Goal: Navigation & Orientation: Find specific page/section

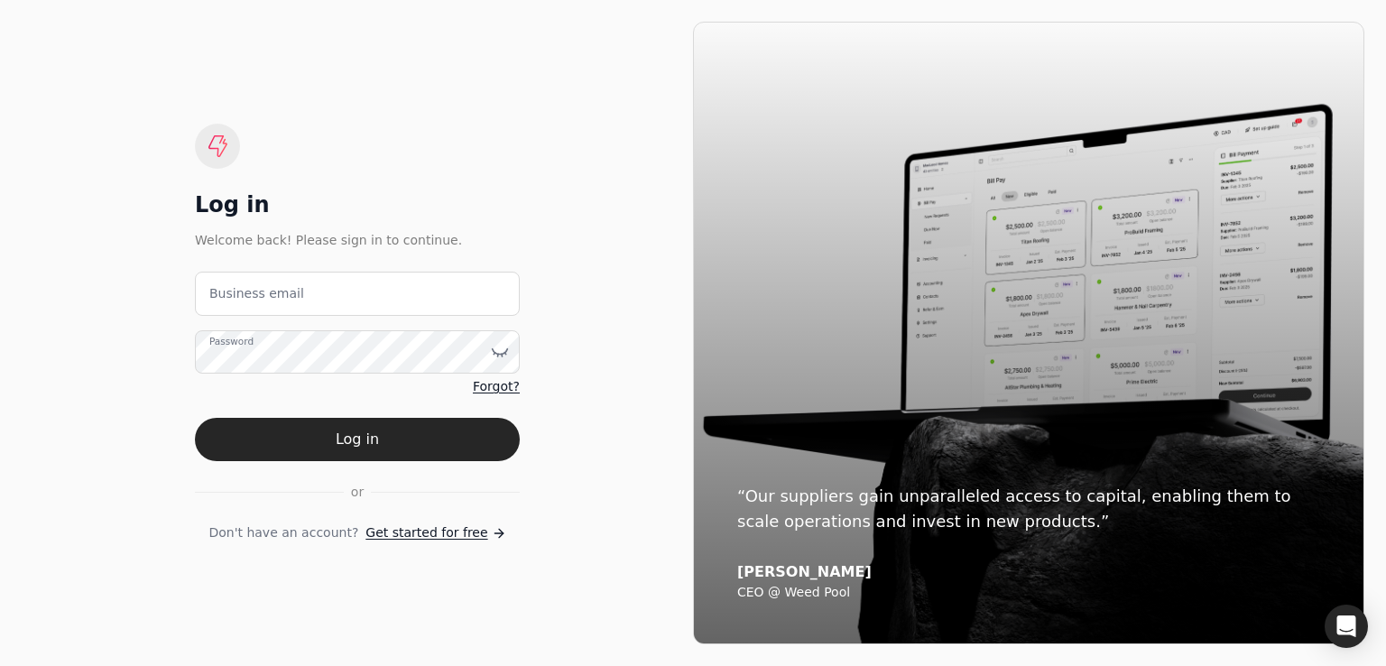
click at [272, 292] on label "Business email" at bounding box center [256, 293] width 95 height 19
click at [272, 292] on email "Business email" at bounding box center [357, 294] width 325 height 44
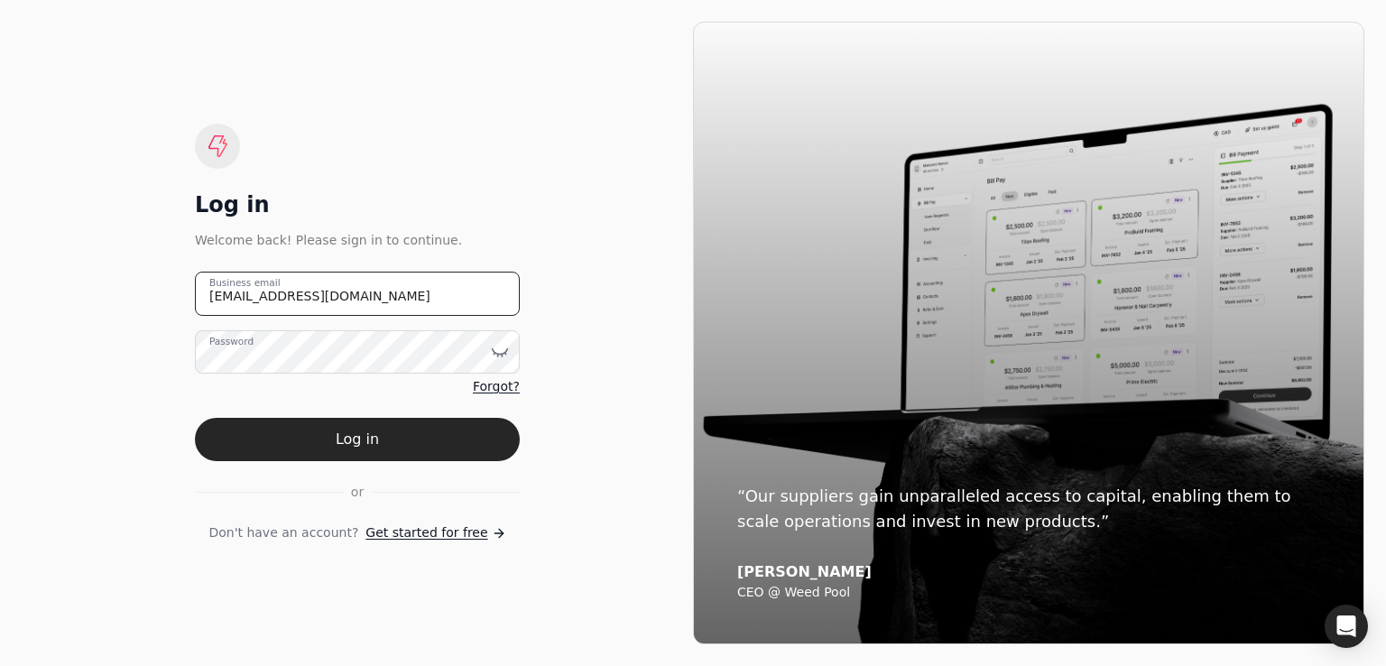
type email "[EMAIL_ADDRESS][DOMAIN_NAME]"
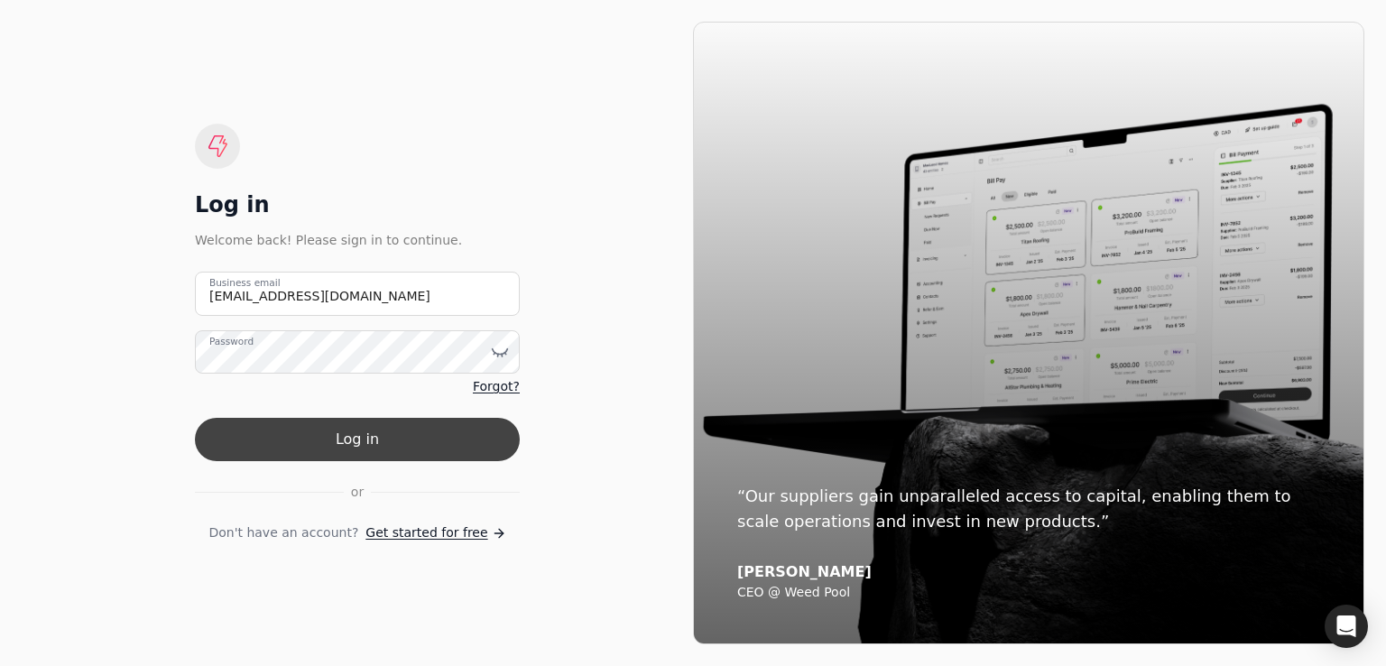
click at [399, 453] on button "Log in" at bounding box center [357, 439] width 325 height 43
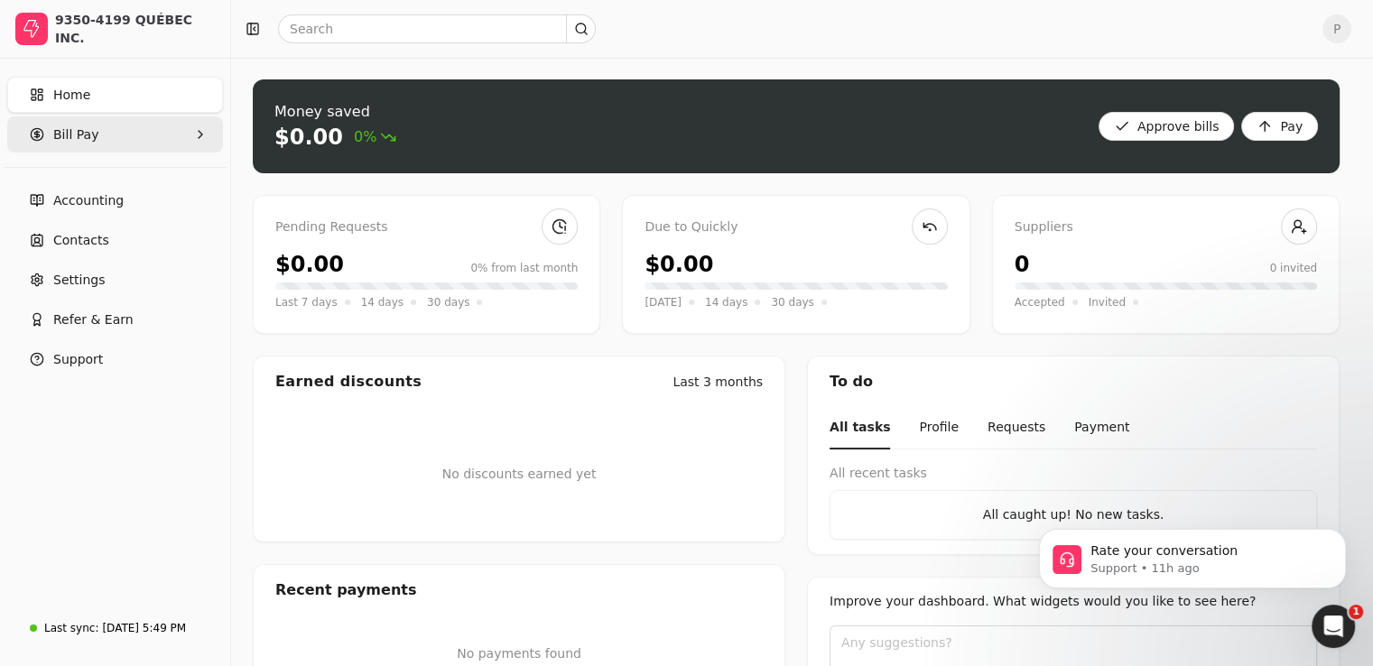
click at [184, 127] on Pay "Bill Pay" at bounding box center [115, 134] width 216 height 36
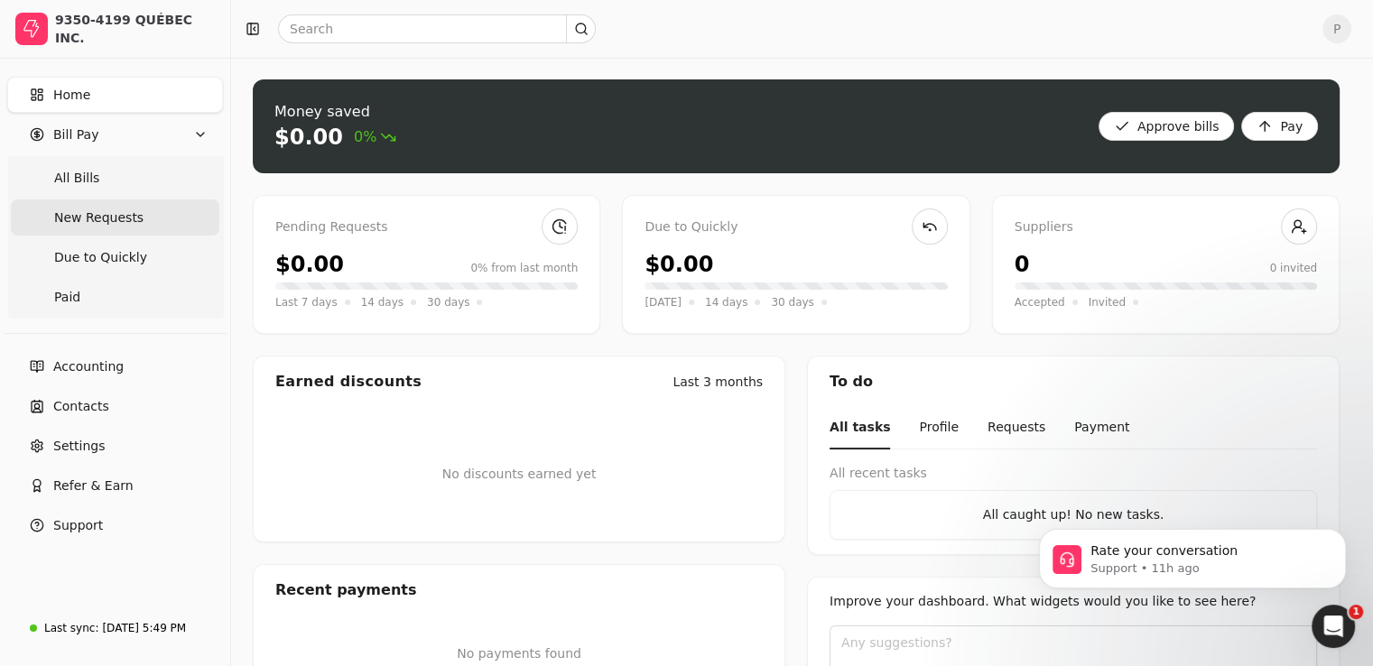
click at [79, 218] on span "New Requests" at bounding box center [98, 217] width 89 height 19
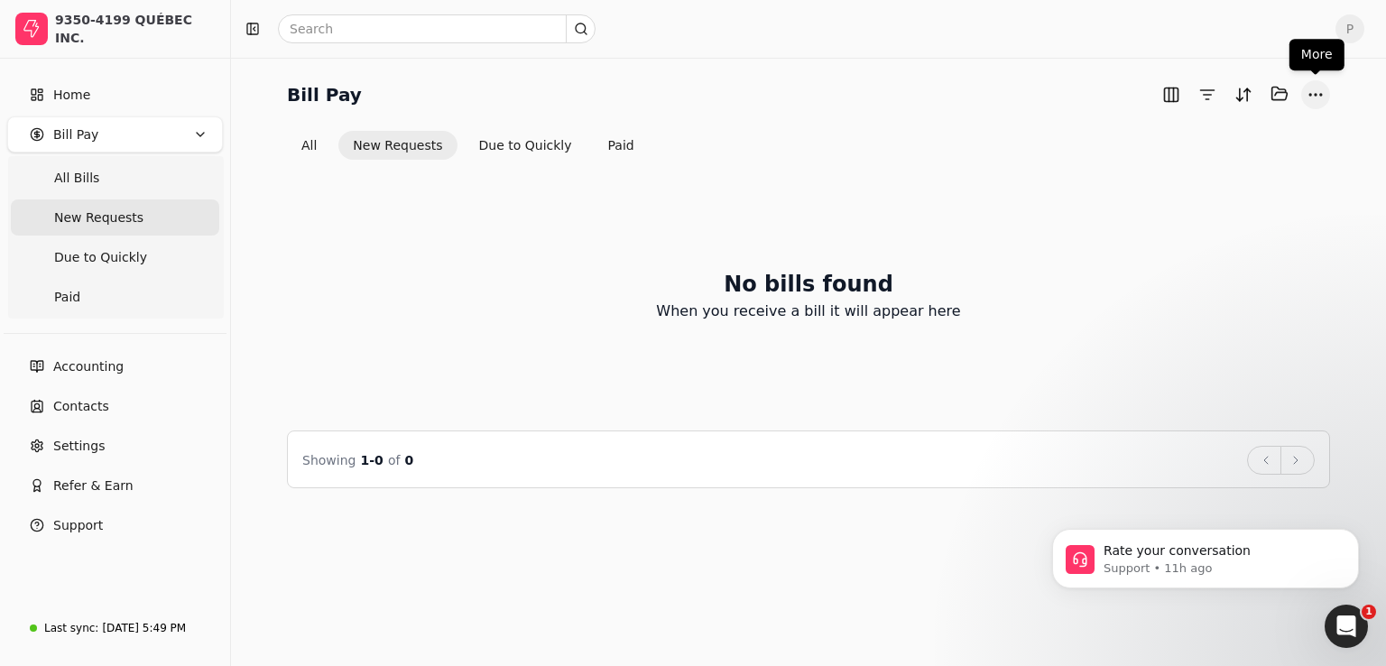
click at [1324, 101] on button "More" at bounding box center [1315, 94] width 29 height 29
click at [1195, 137] on div "More actions" at bounding box center [1229, 131] width 195 height 30
click at [812, 177] on div "No bills found When you receive a bill it will appear here Showing 1 - 0 of 0 B…" at bounding box center [808, 324] width 1043 height 329
click at [54, 93] on span "Home" at bounding box center [71, 95] width 37 height 19
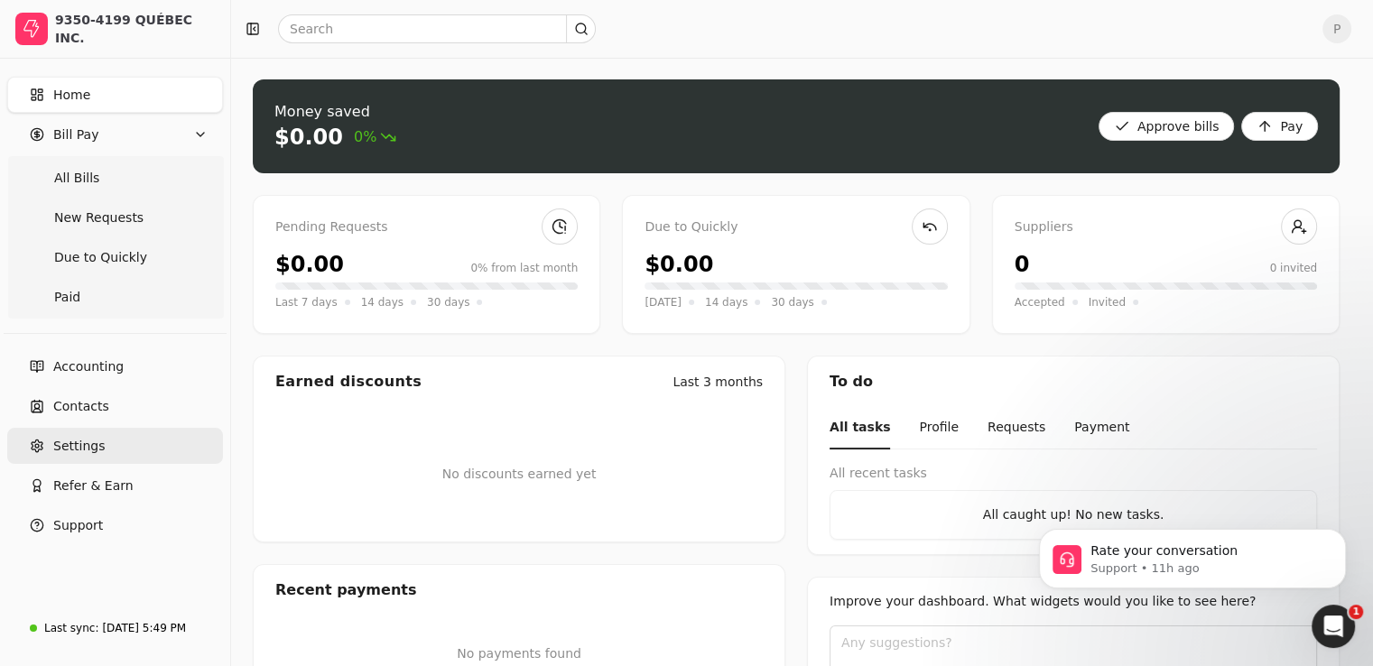
click at [101, 449] on link "Settings" at bounding box center [115, 446] width 216 height 36
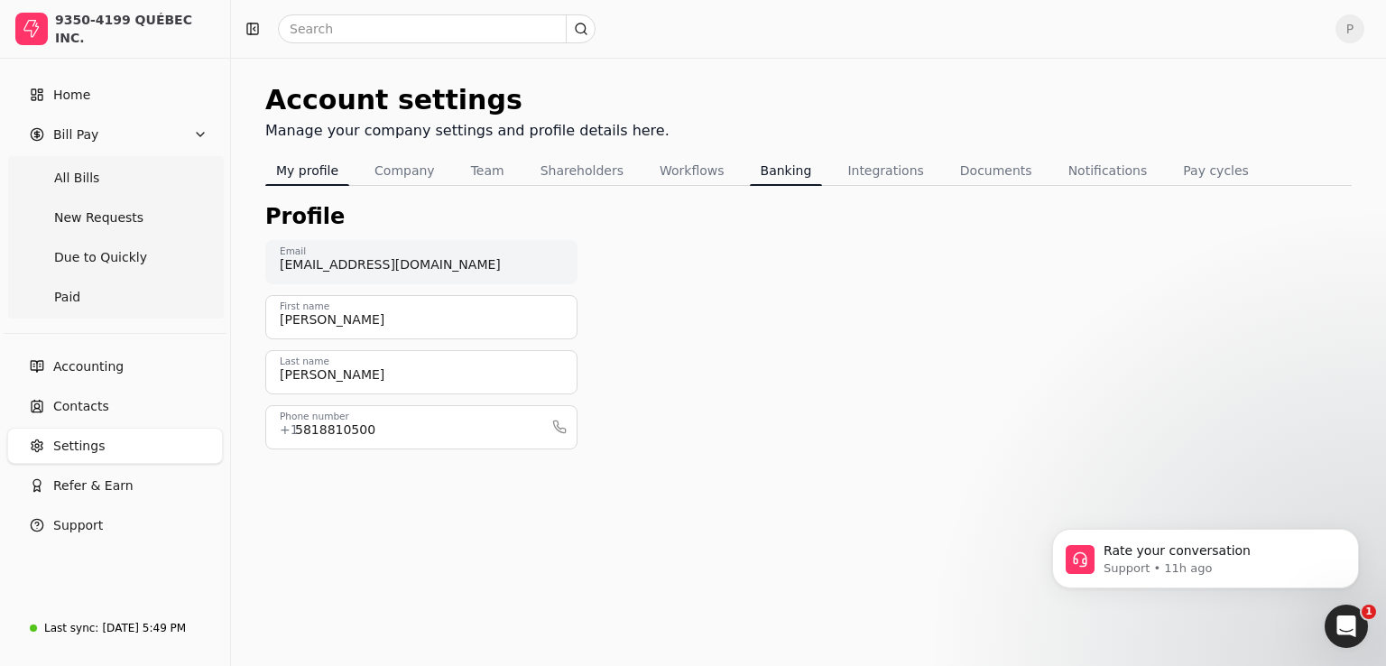
click at [774, 169] on button "Banking" at bounding box center [786, 170] width 73 height 29
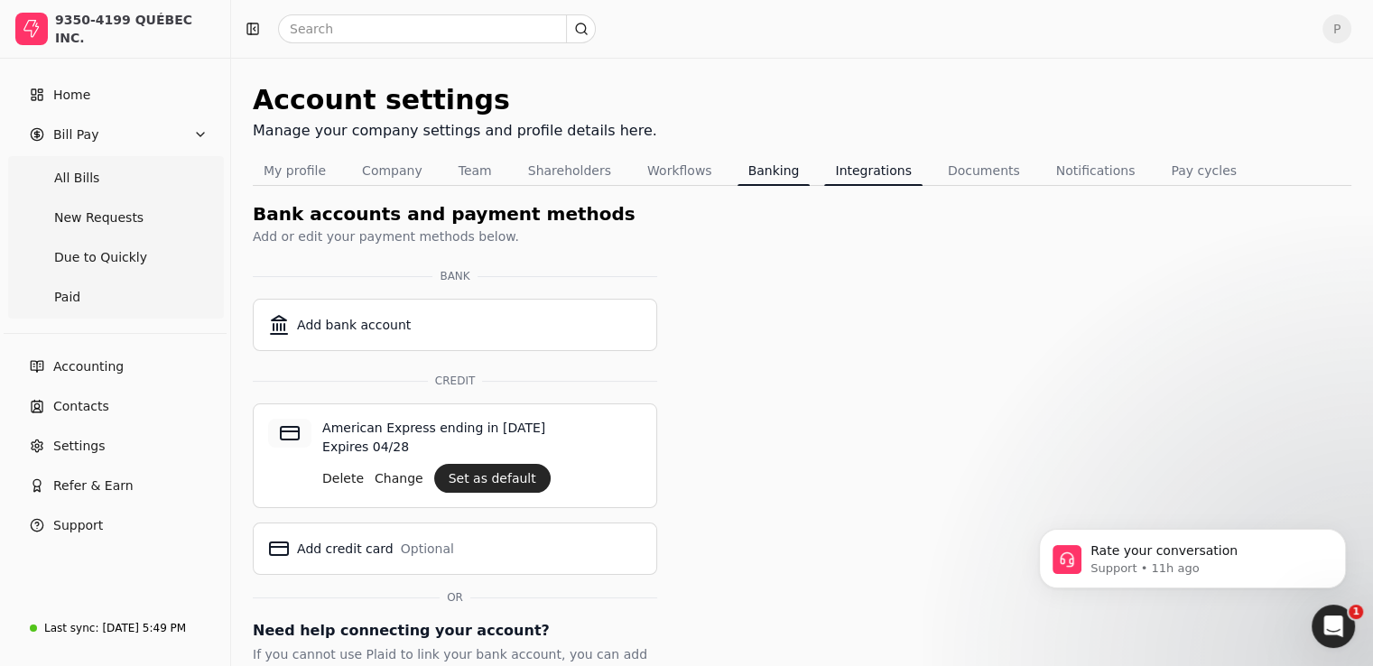
click at [838, 167] on button "Integrations" at bounding box center [872, 170] width 97 height 29
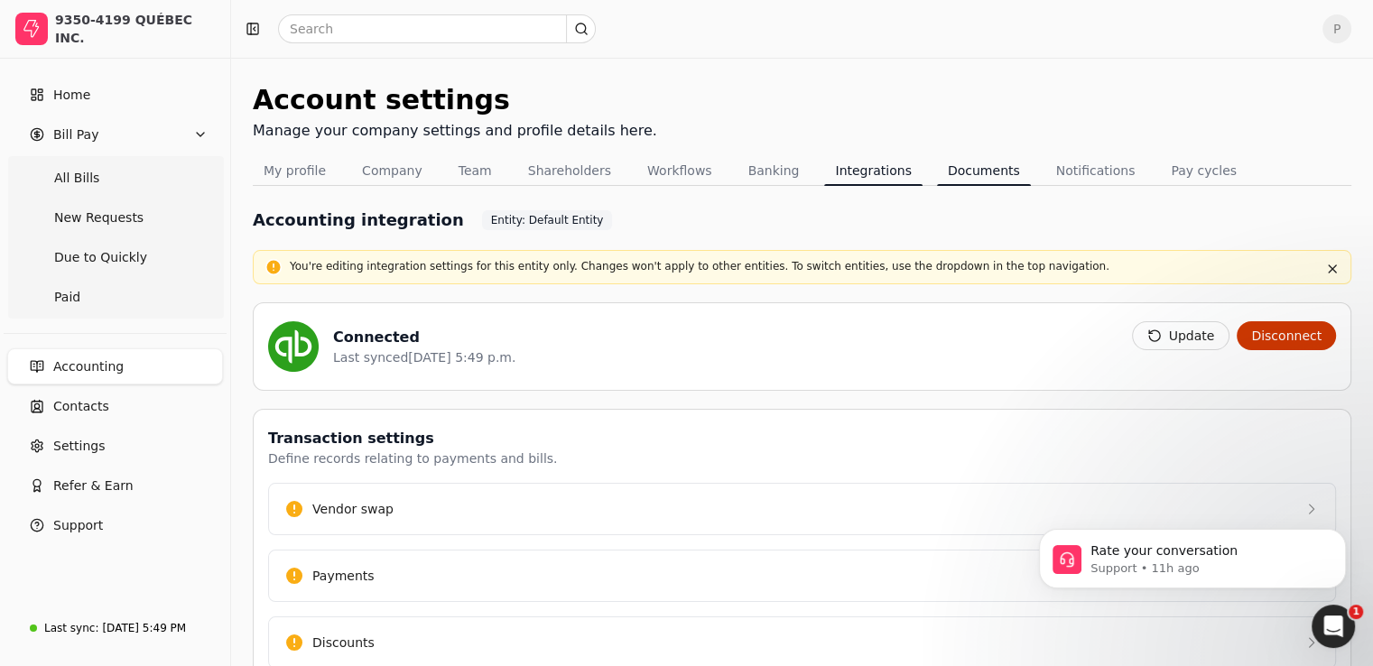
click at [958, 168] on button "Documents" at bounding box center [984, 170] width 94 height 29
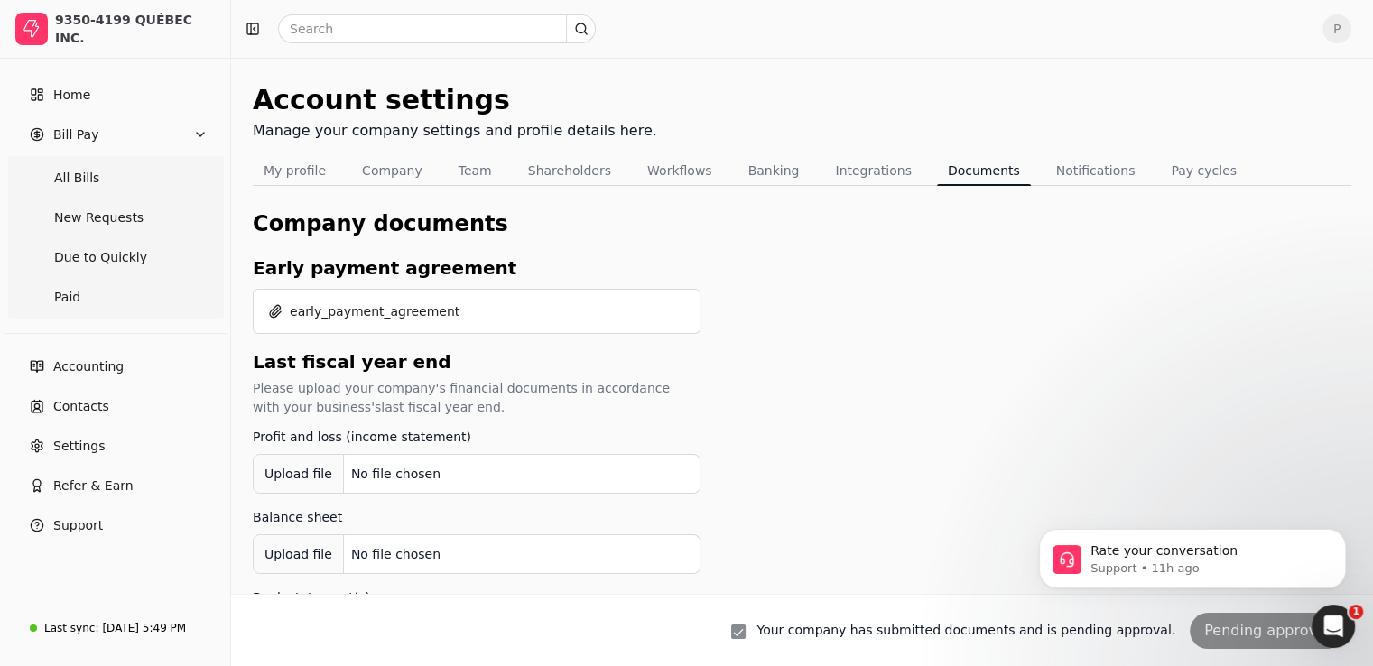
click at [1335, 631] on icon "Open Intercom Messenger" at bounding box center [1334, 627] width 30 height 30
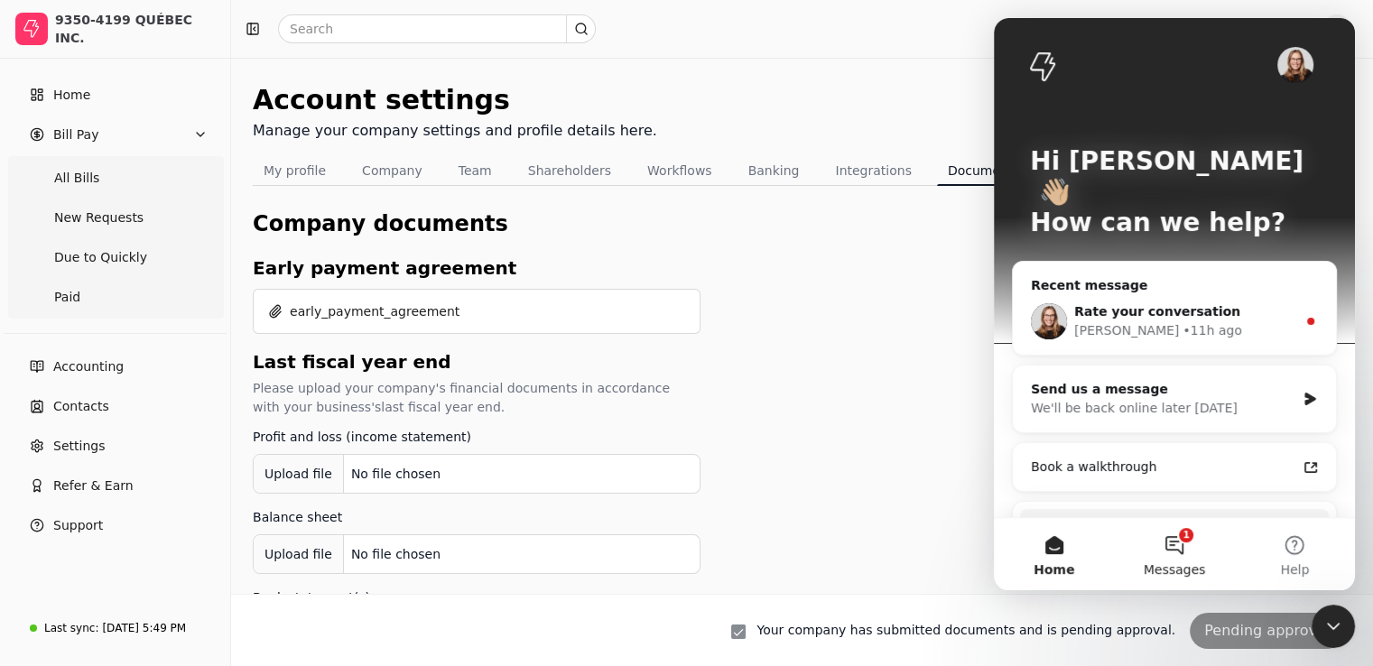
click at [1185, 532] on button "1 Messages" at bounding box center [1174, 554] width 120 height 72
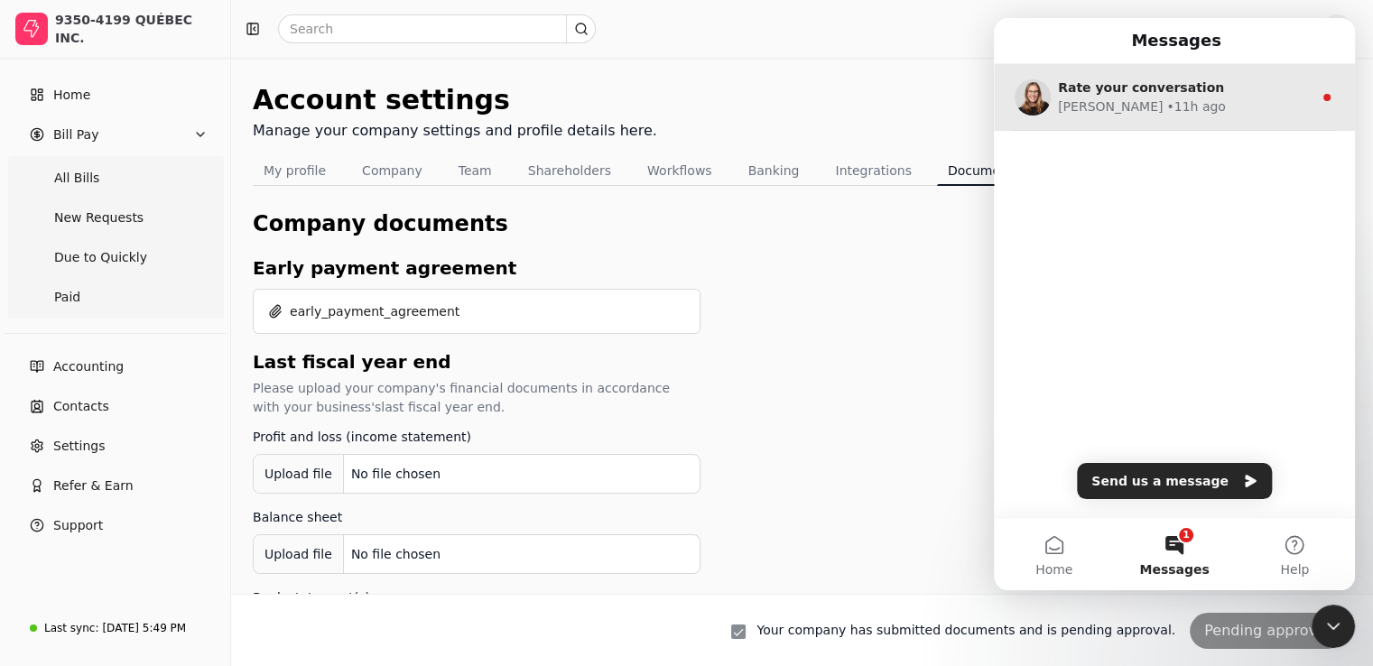
click at [1166, 98] on div "• 11h ago" at bounding box center [1195, 106] width 59 height 19
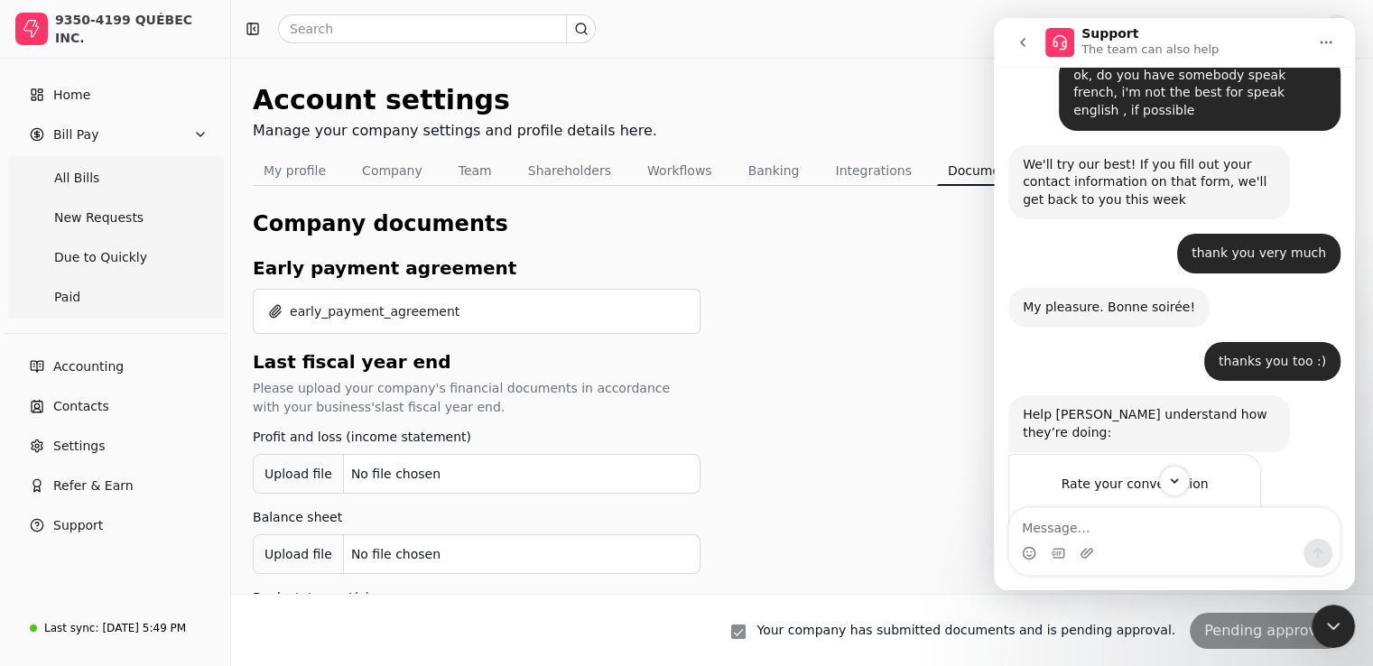
scroll to position [865, 0]
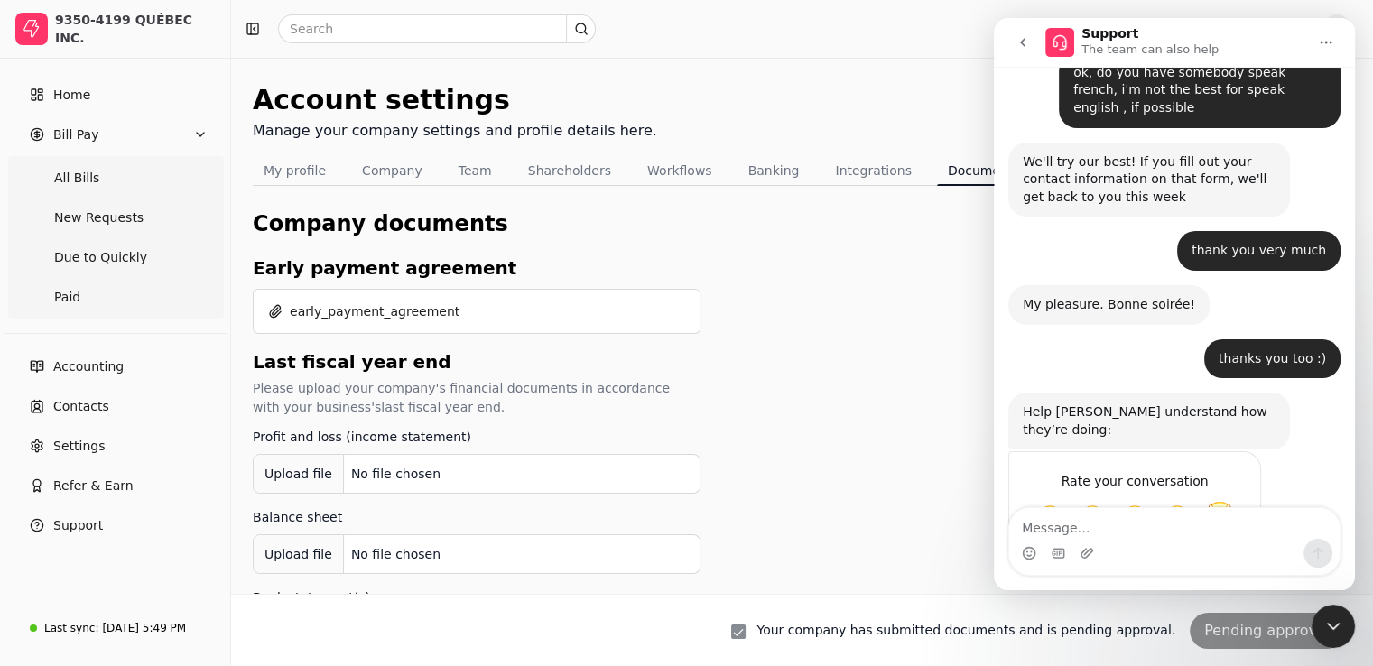
click at [1216, 501] on span "Amazing" at bounding box center [1219, 517] width 32 height 32
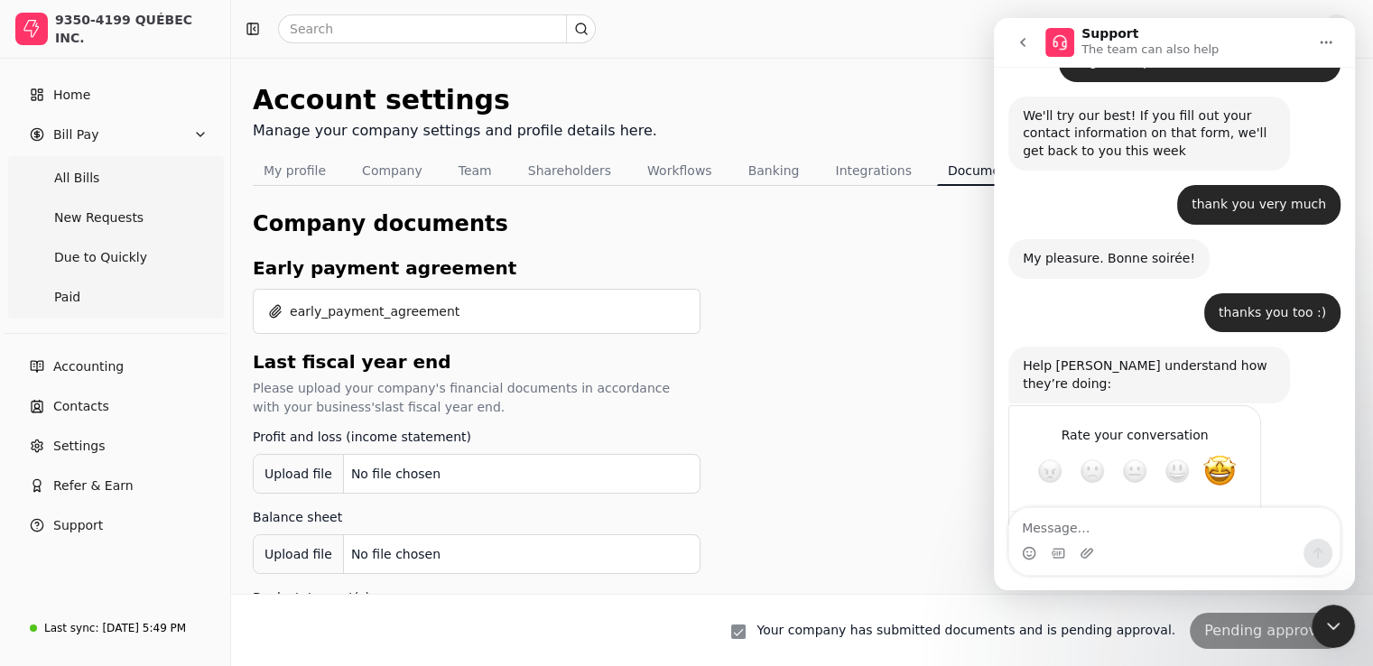
scroll to position [913, 0]
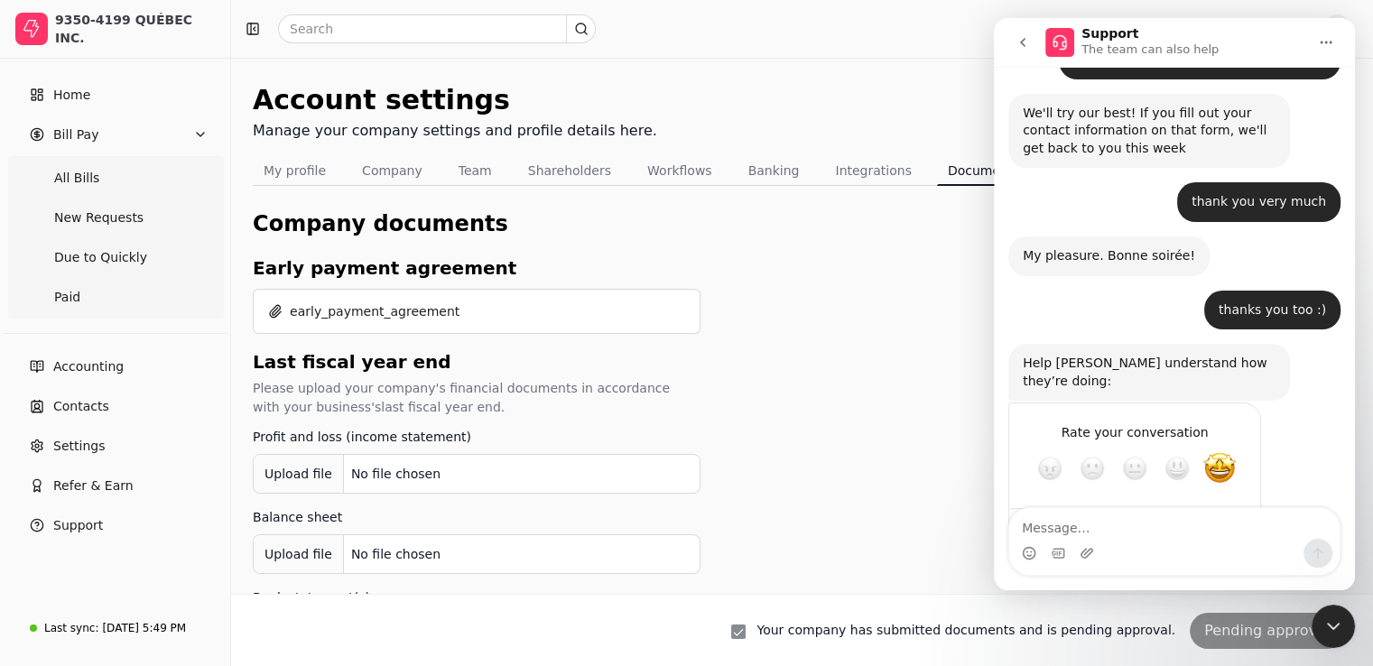
drag, startPoint x: 1328, startPoint y: 623, endPoint x: 2556, endPoint y: 1172, distance: 1344.9
click at [1329, 623] on icon "Close Intercom Messenger" at bounding box center [1333, 627] width 22 height 22
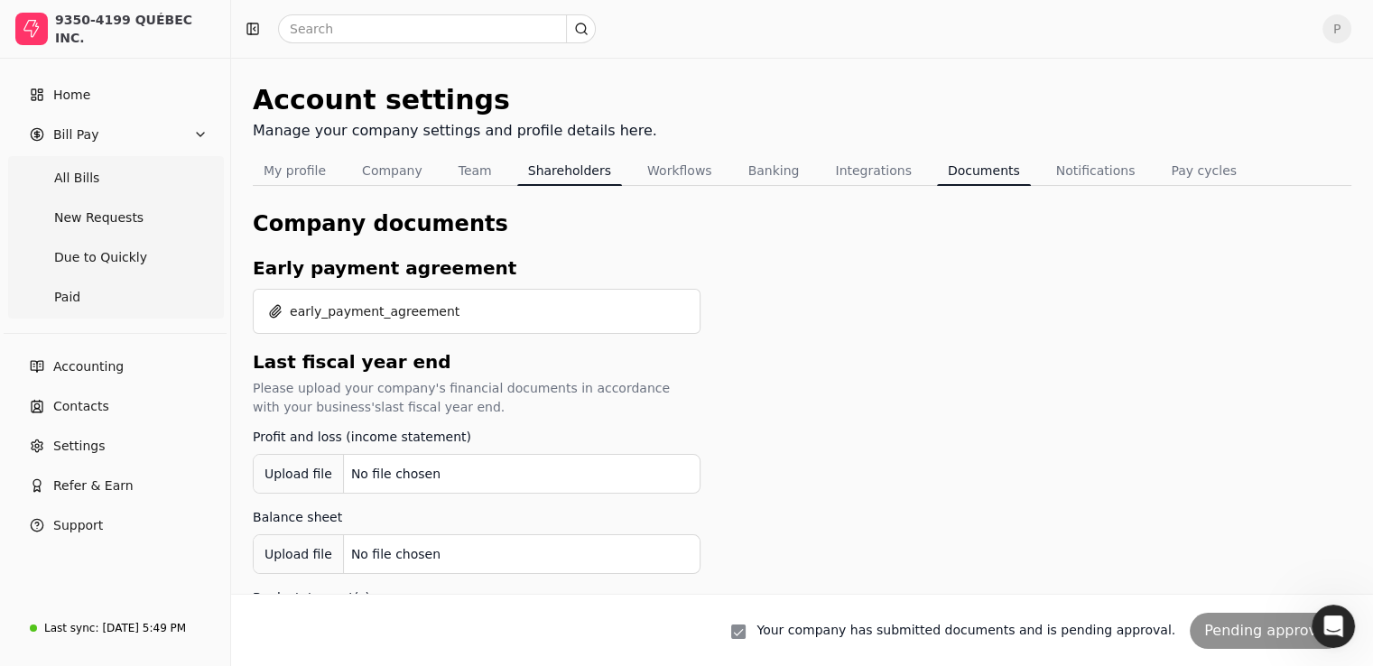
click at [552, 163] on button "Shareholders" at bounding box center [569, 170] width 105 height 29
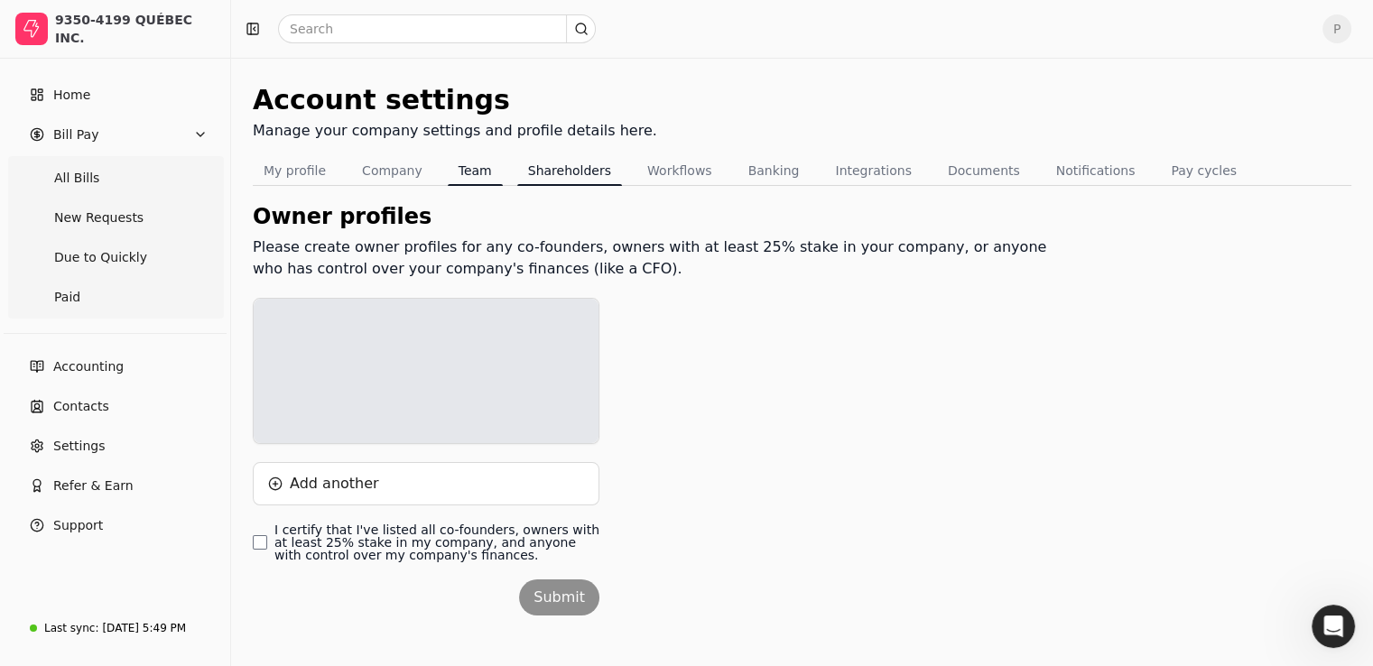
click at [473, 171] on button "Team" at bounding box center [475, 170] width 55 height 29
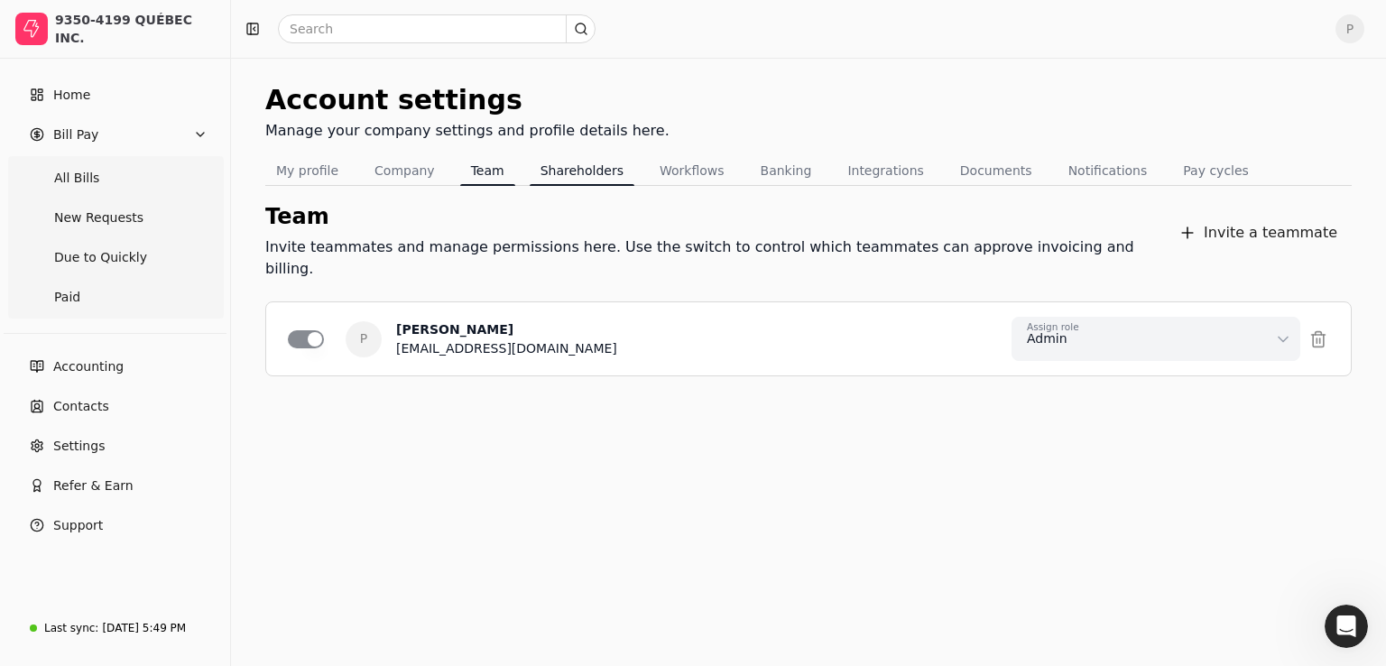
click at [571, 172] on button "Shareholders" at bounding box center [582, 170] width 105 height 29
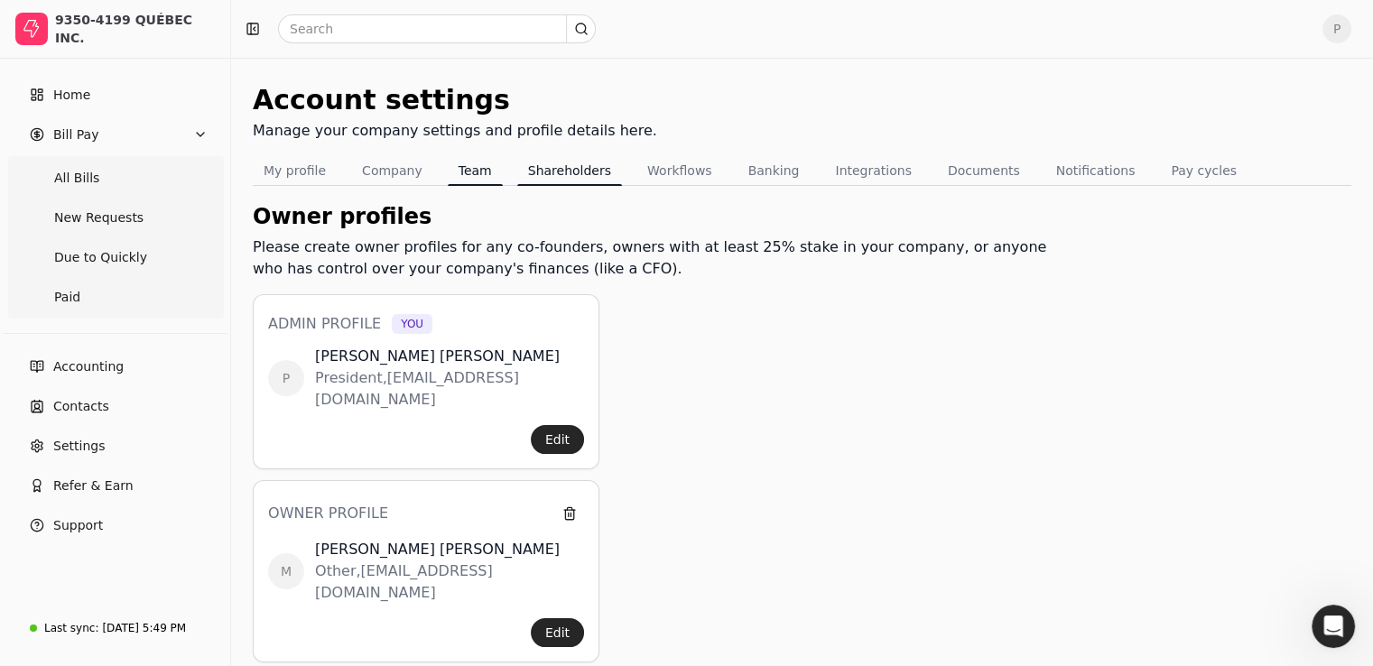
click at [491, 168] on button "Team" at bounding box center [475, 170] width 55 height 29
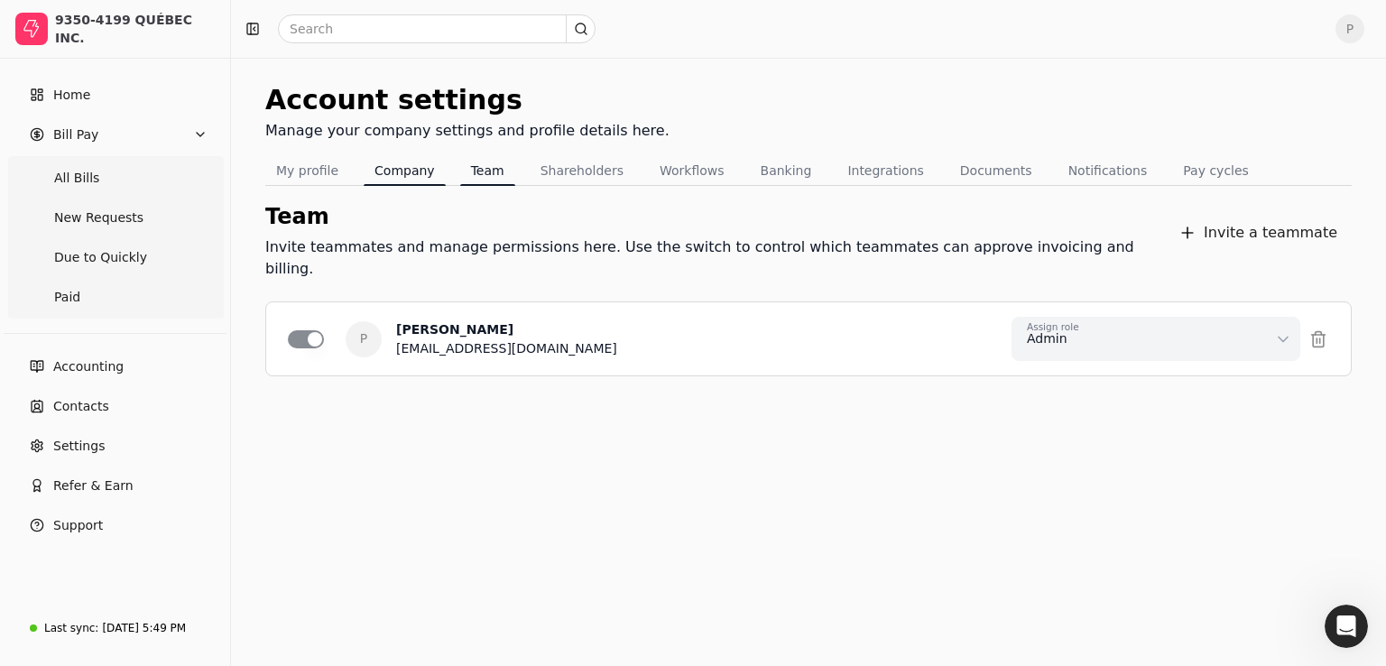
click at [380, 163] on button "Company" at bounding box center [405, 170] width 82 height 29
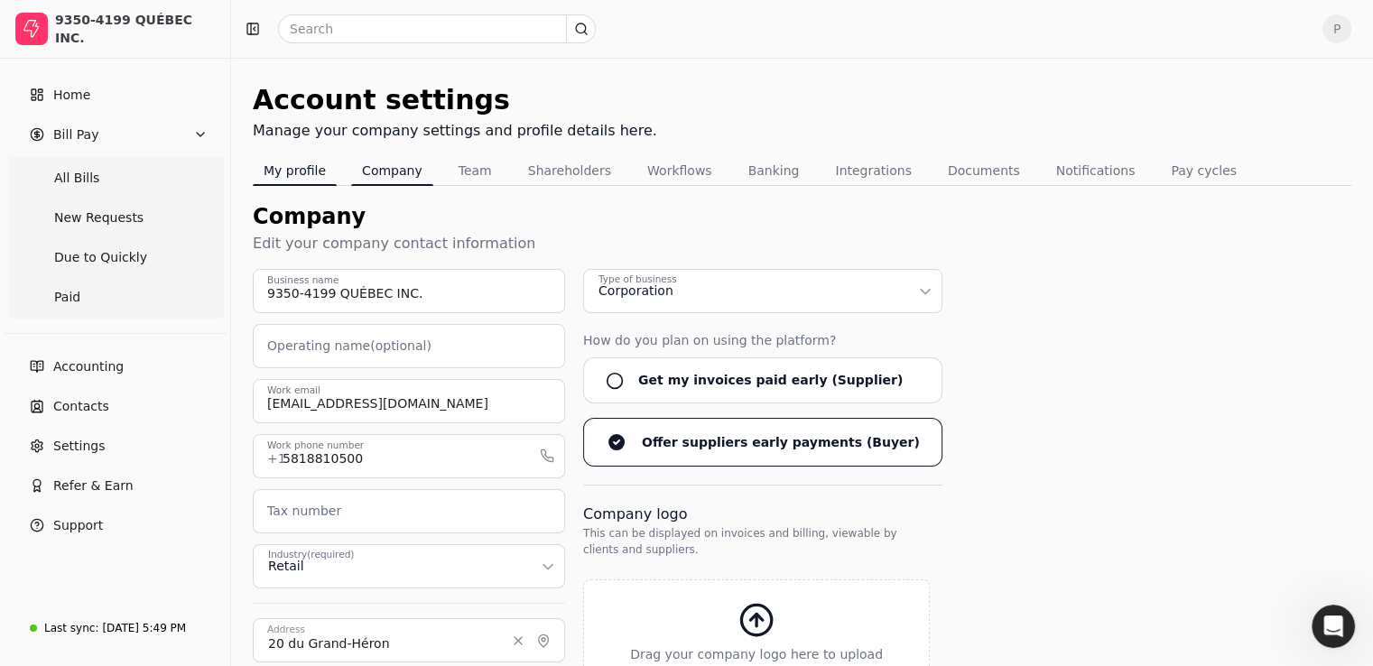
click at [292, 167] on button "My profile" at bounding box center [295, 170] width 84 height 29
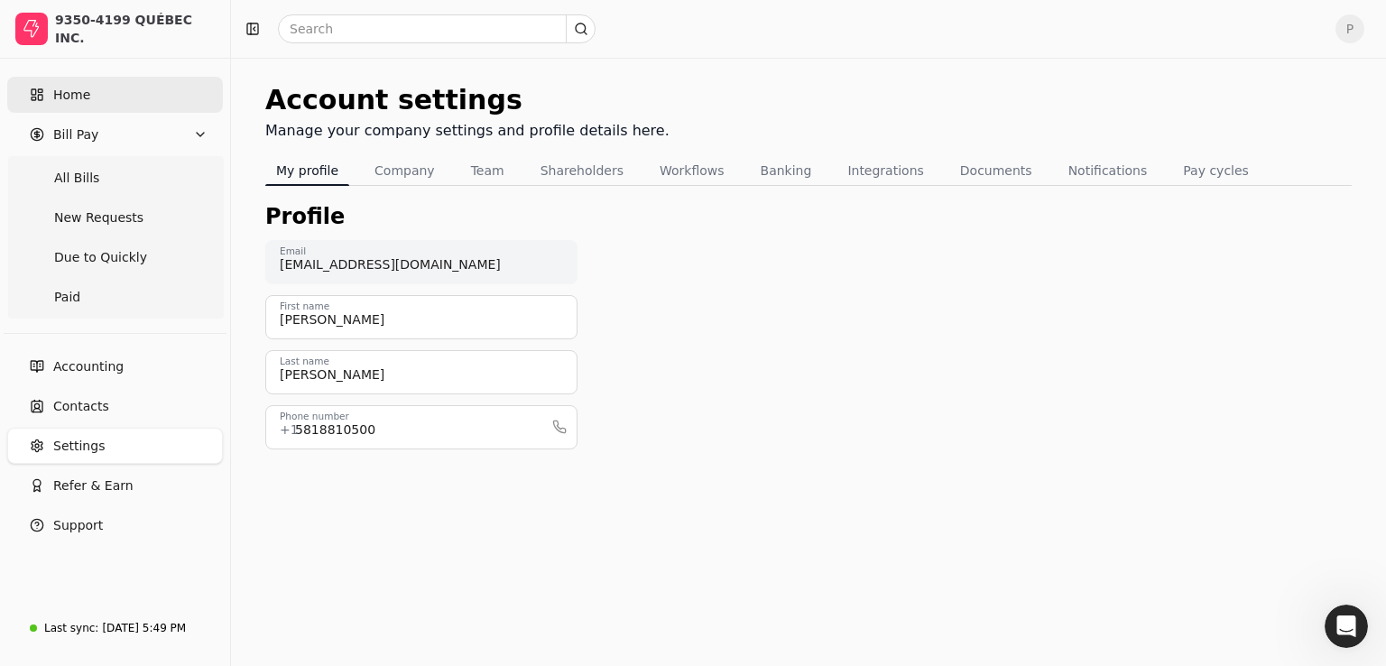
click at [111, 100] on link "Home" at bounding box center [115, 95] width 216 height 36
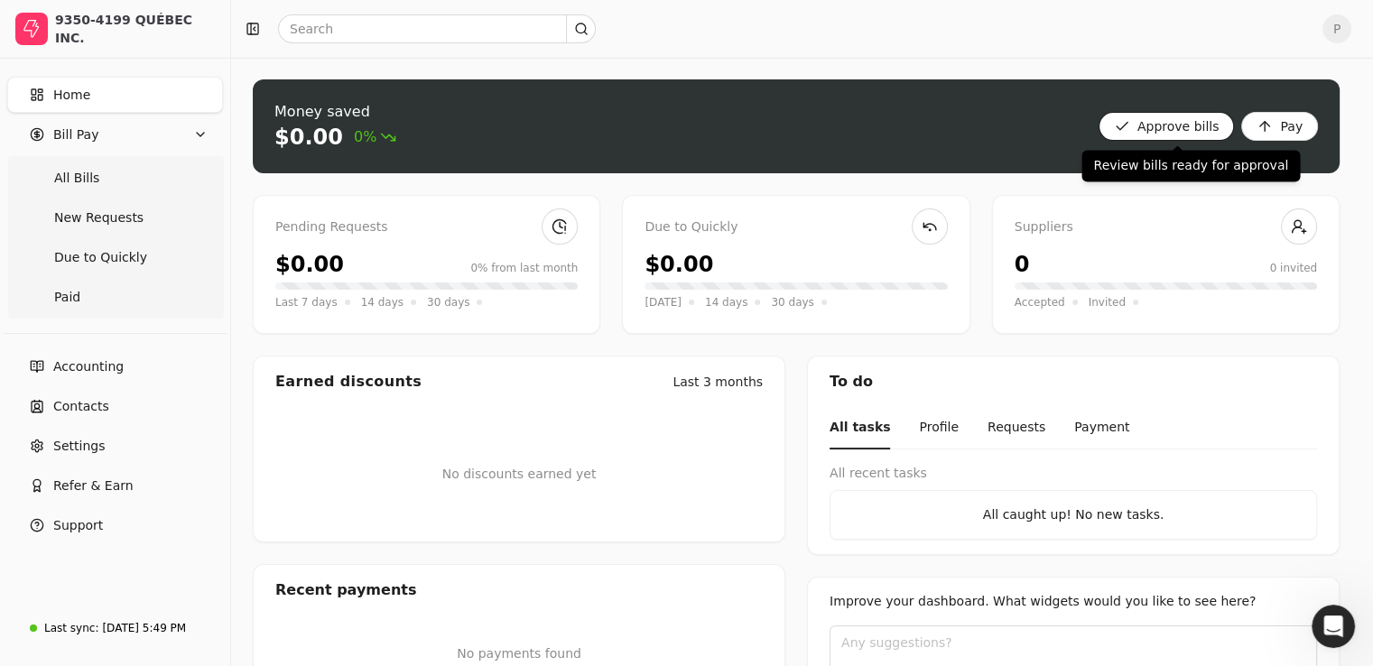
click at [1156, 128] on bills "Approve bills" at bounding box center [1166, 126] width 136 height 29
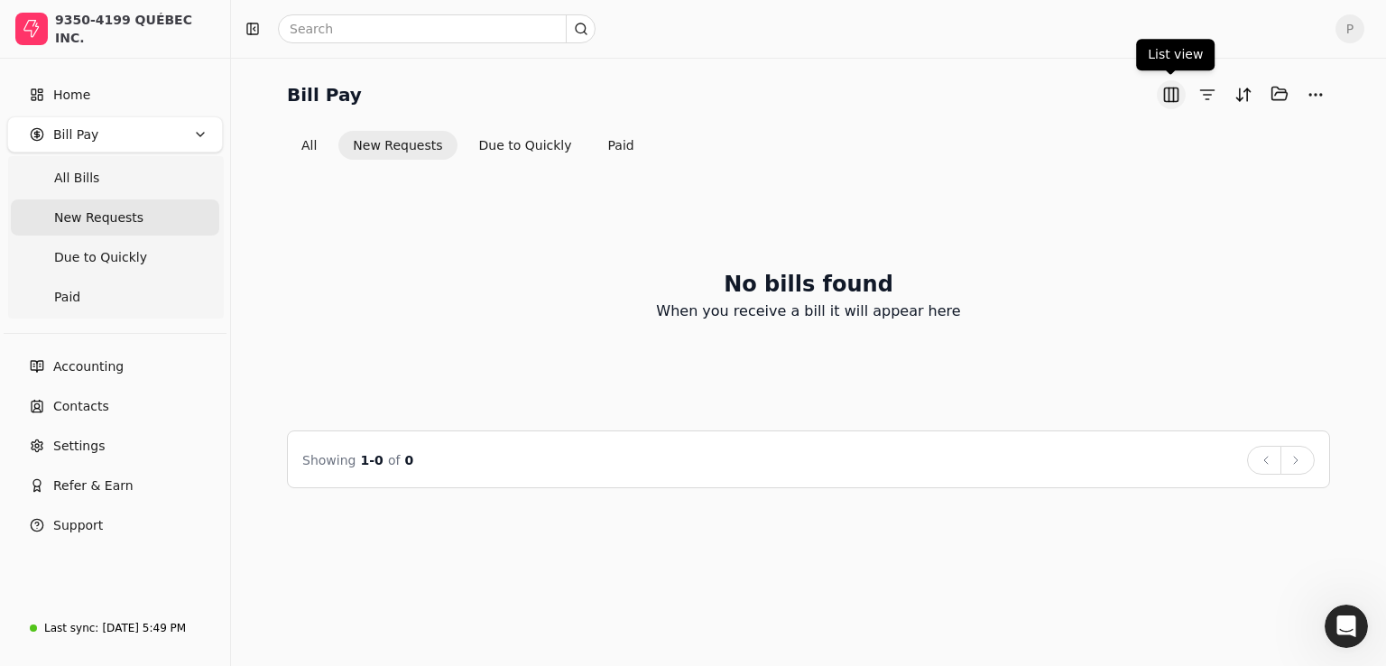
click at [1178, 93] on button "button" at bounding box center [1171, 94] width 29 height 29
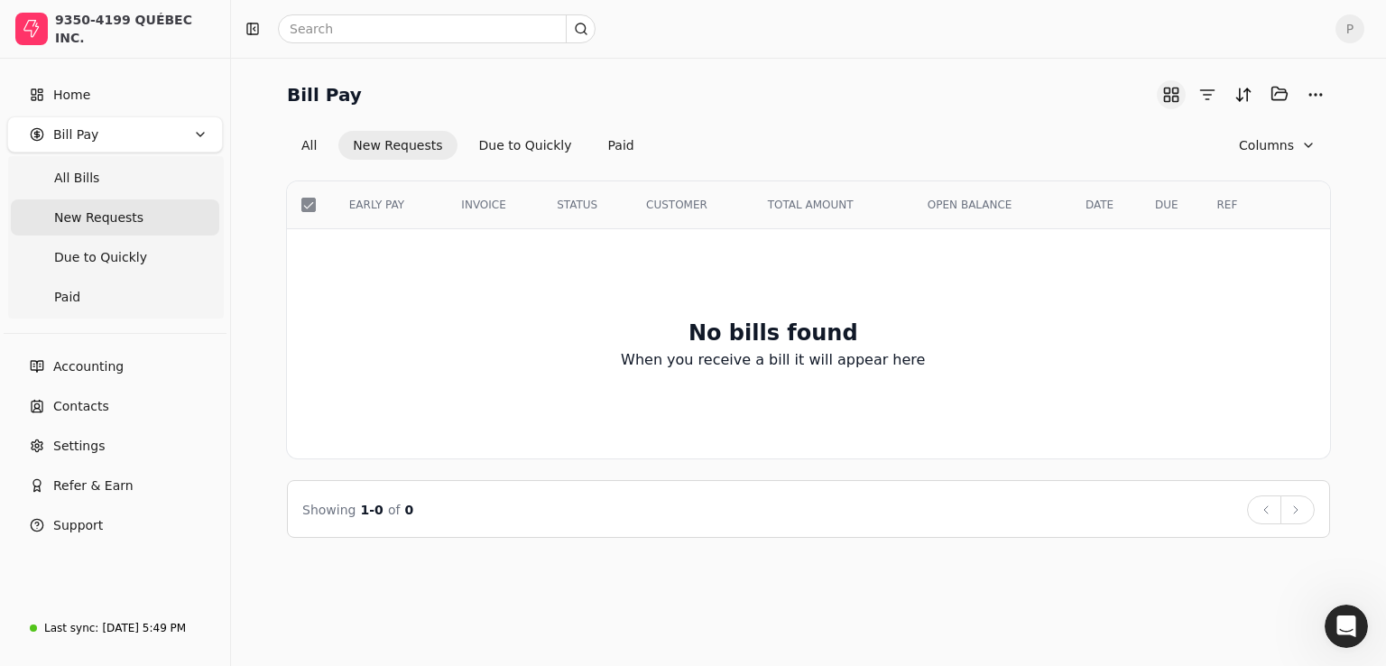
click at [1178, 93] on button "button" at bounding box center [1171, 94] width 29 height 29
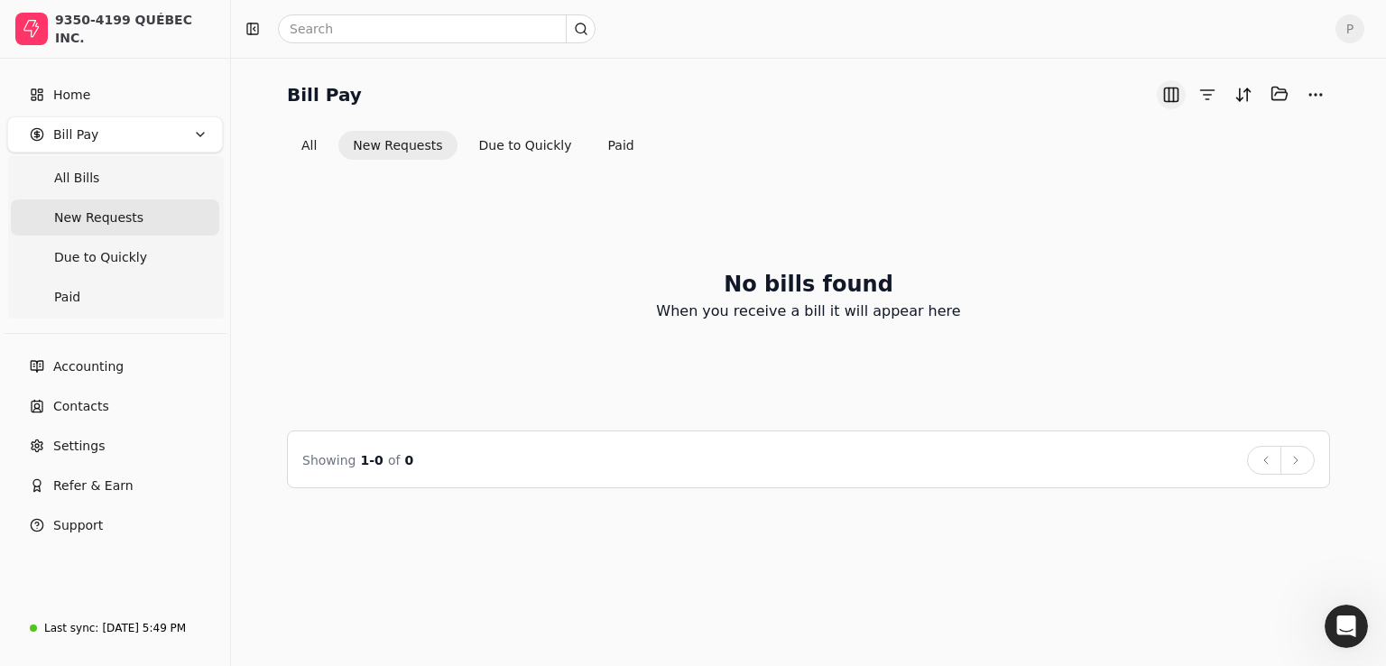
click at [1178, 93] on button "button" at bounding box center [1171, 94] width 29 height 29
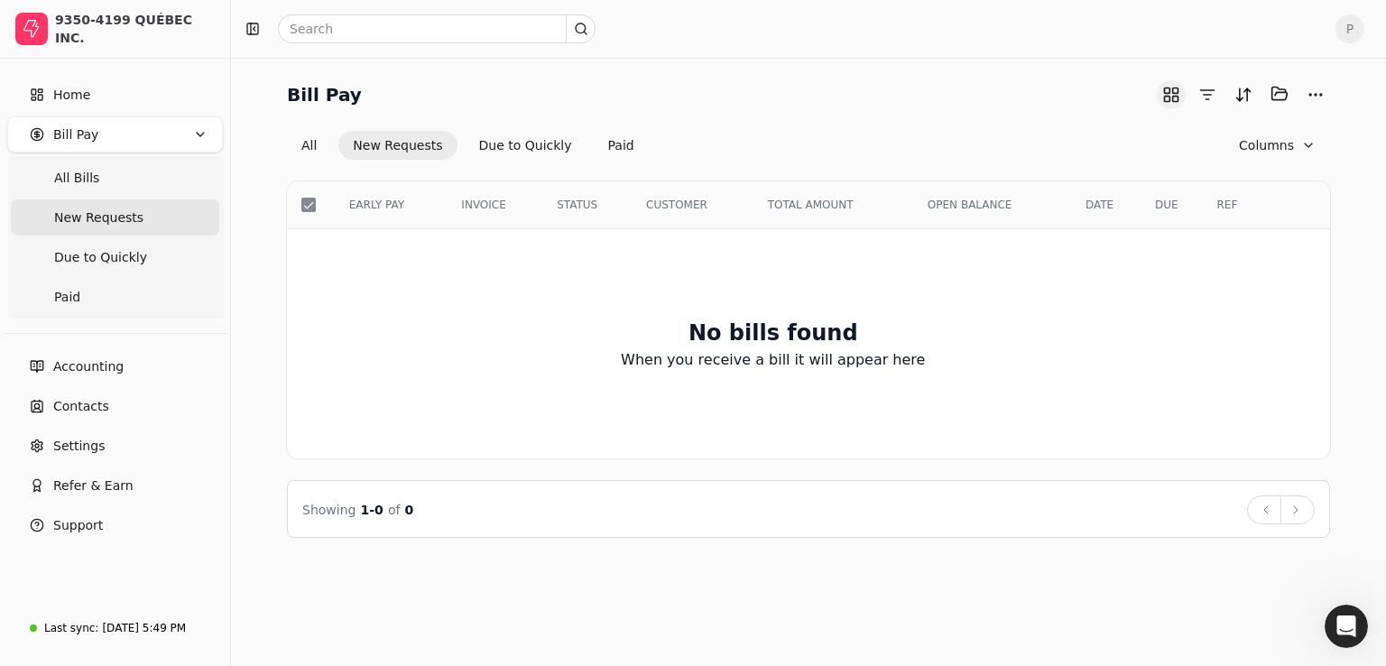
click at [1178, 93] on button "button" at bounding box center [1171, 94] width 29 height 29
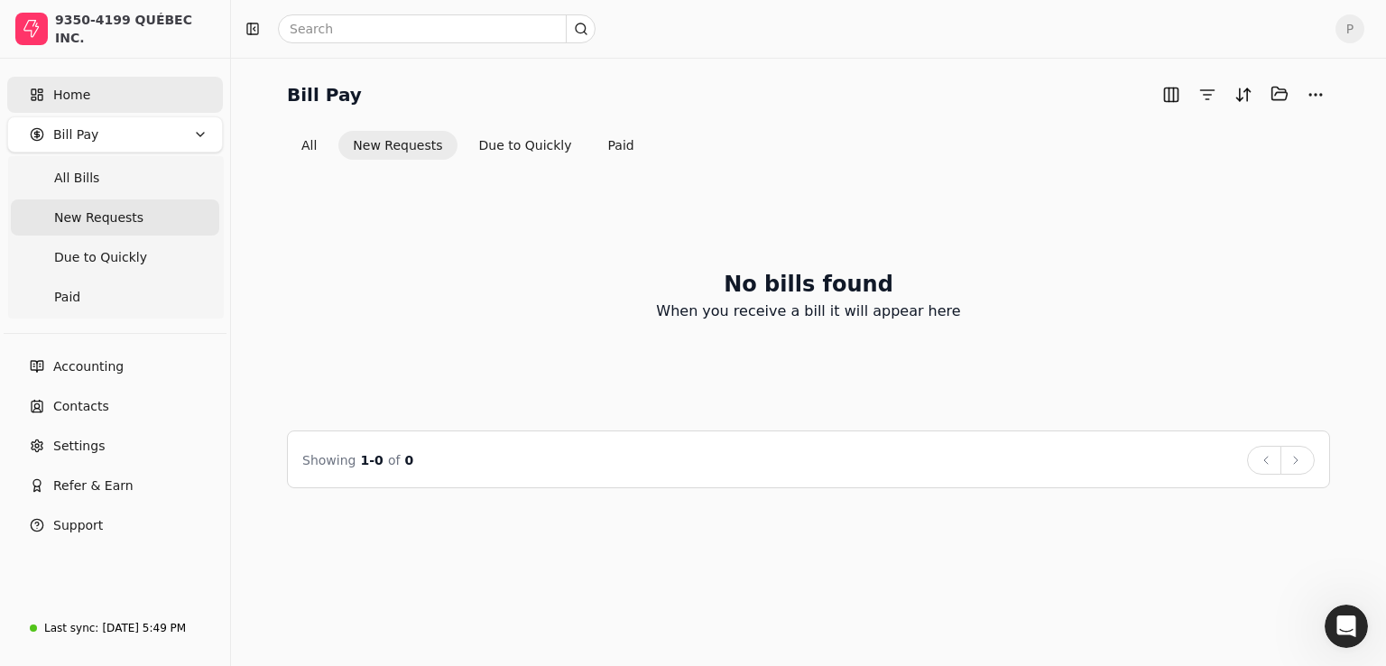
click at [79, 107] on link "Home" at bounding box center [115, 95] width 216 height 36
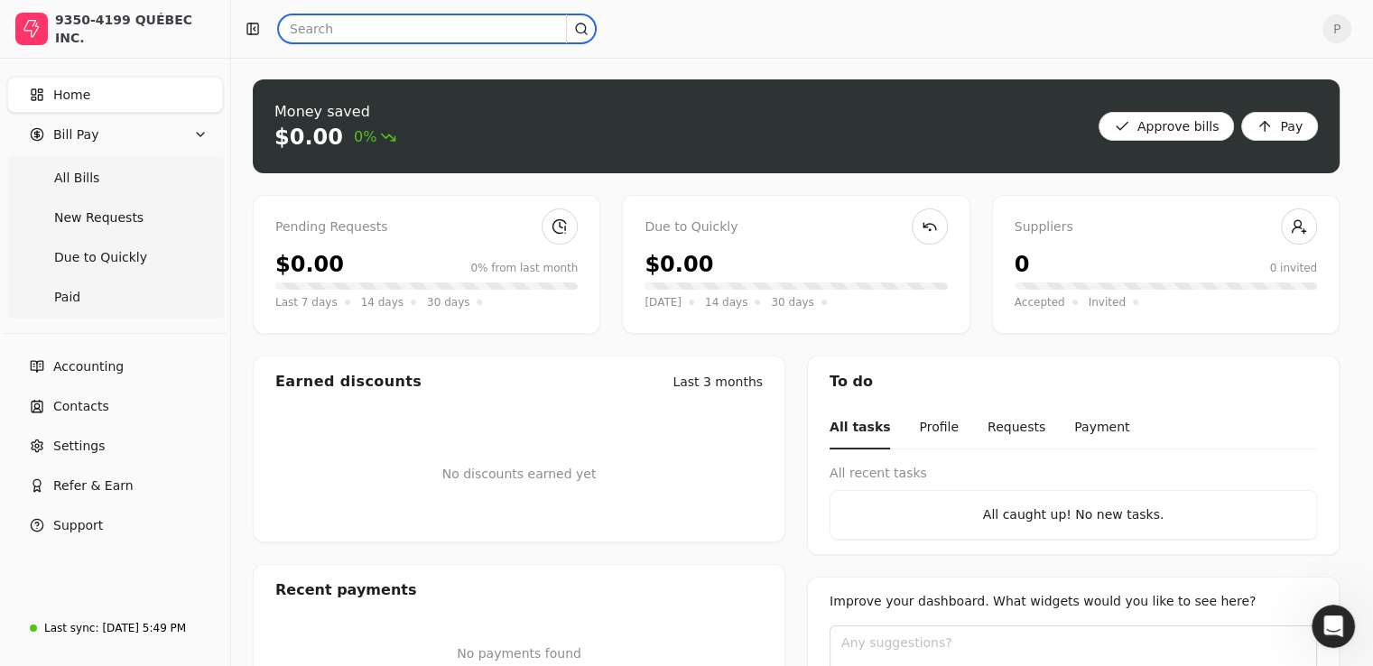
click at [342, 30] on input "text" at bounding box center [437, 28] width 318 height 29
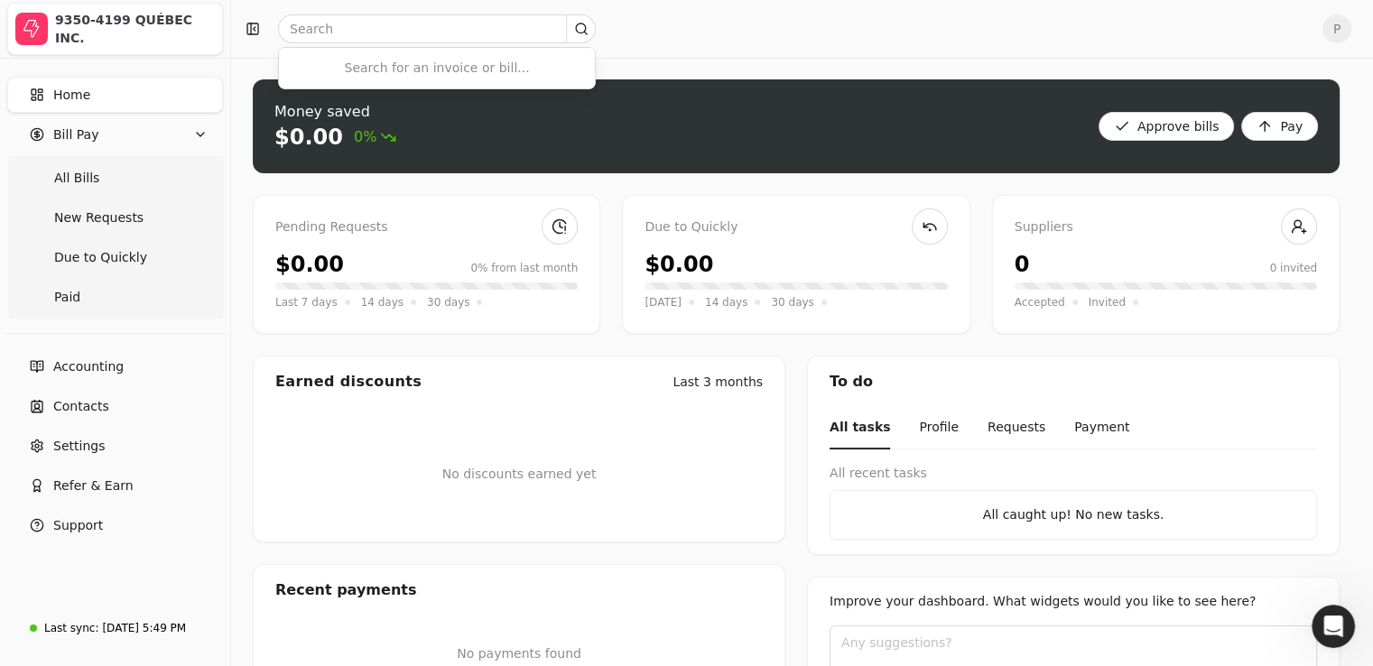
click at [136, 26] on div "9350-4199 QUÉBEC INC." at bounding box center [135, 29] width 160 height 36
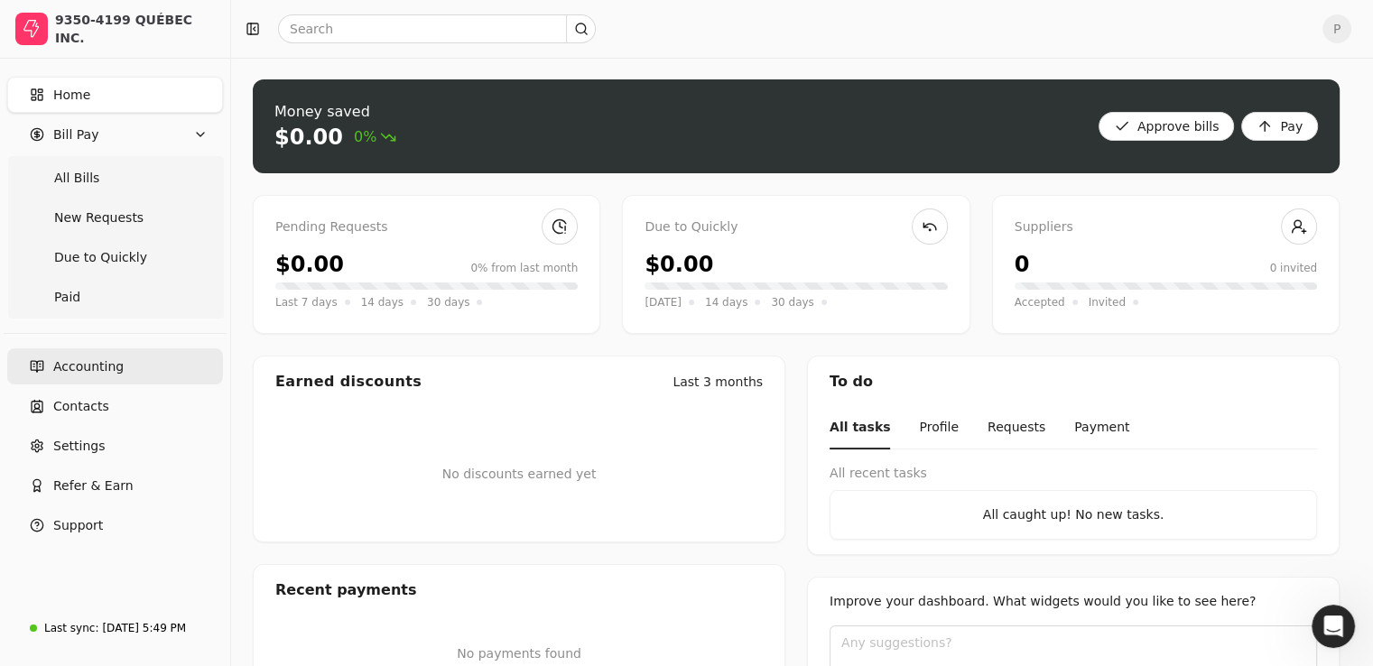
click at [100, 375] on span "Accounting" at bounding box center [88, 366] width 70 height 19
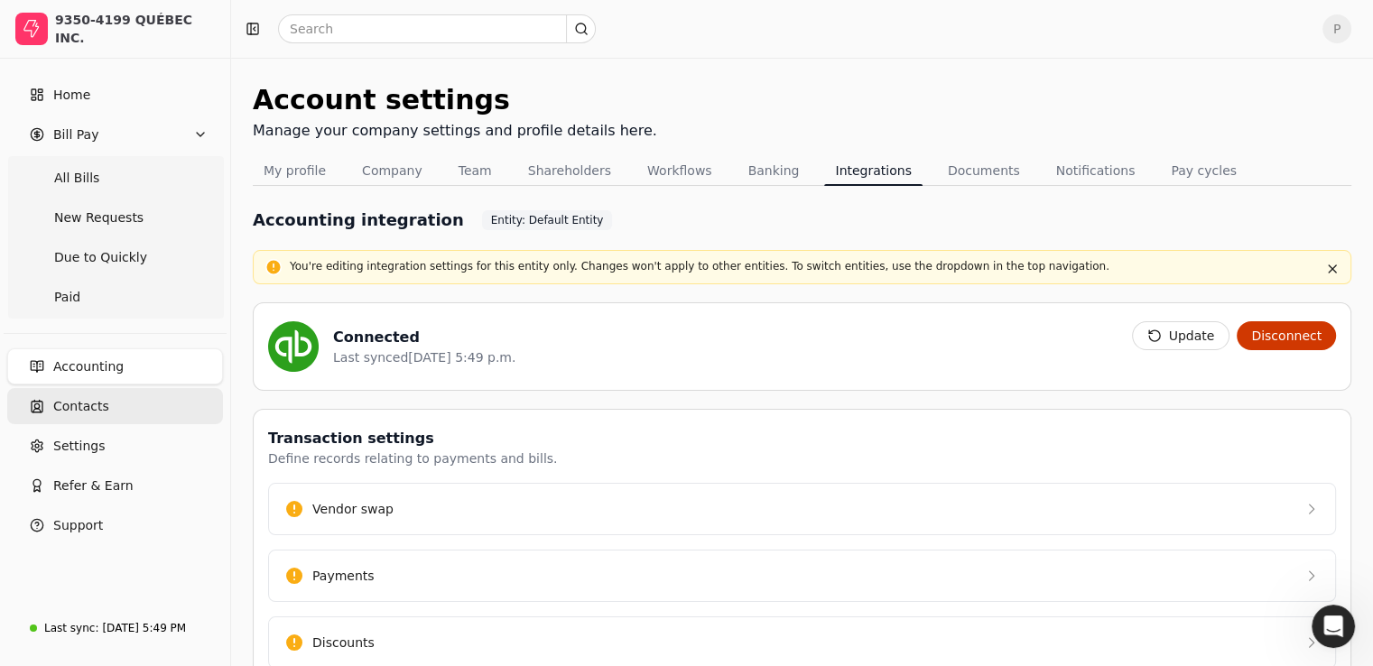
click at [80, 409] on span "Contacts" at bounding box center [81, 406] width 56 height 19
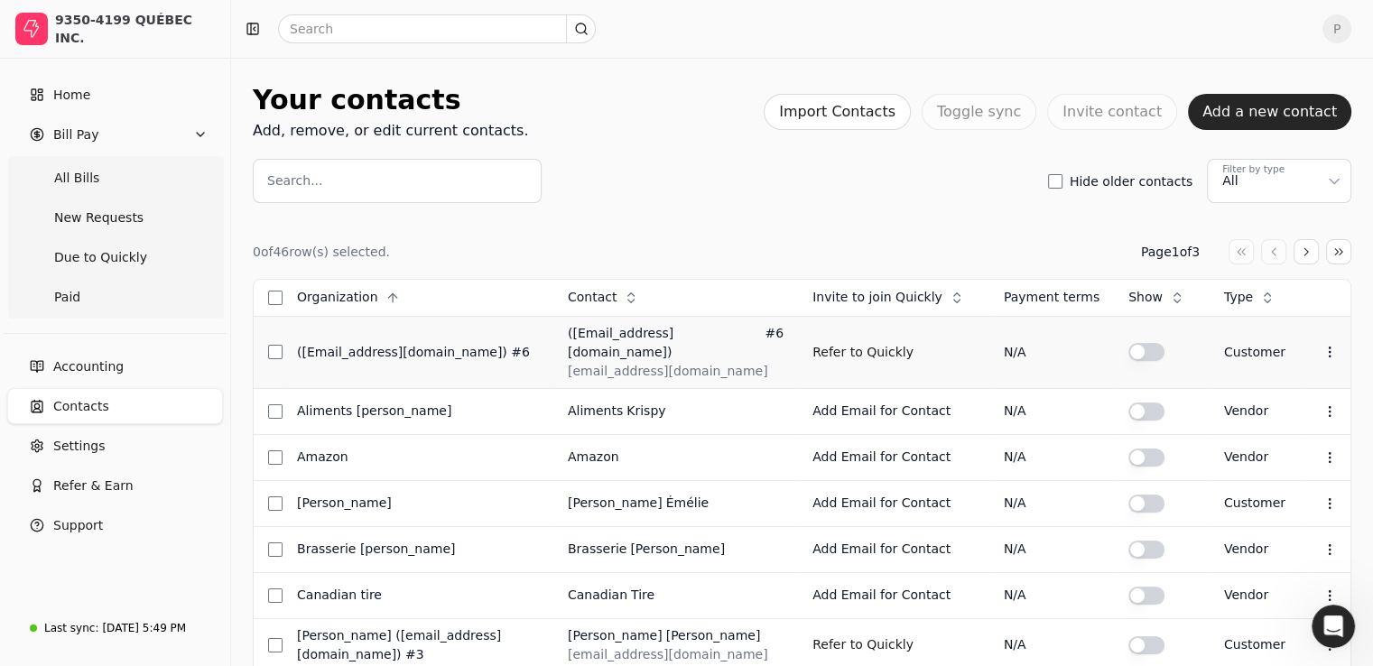
click at [419, 348] on div "([EMAIL_ADDRESS][DOMAIN_NAME]) #6" at bounding box center [418, 352] width 242 height 19
click at [1322, 345] on icon at bounding box center [1329, 352] width 14 height 14
click at [83, 445] on span "Settings" at bounding box center [78, 446] width 51 height 19
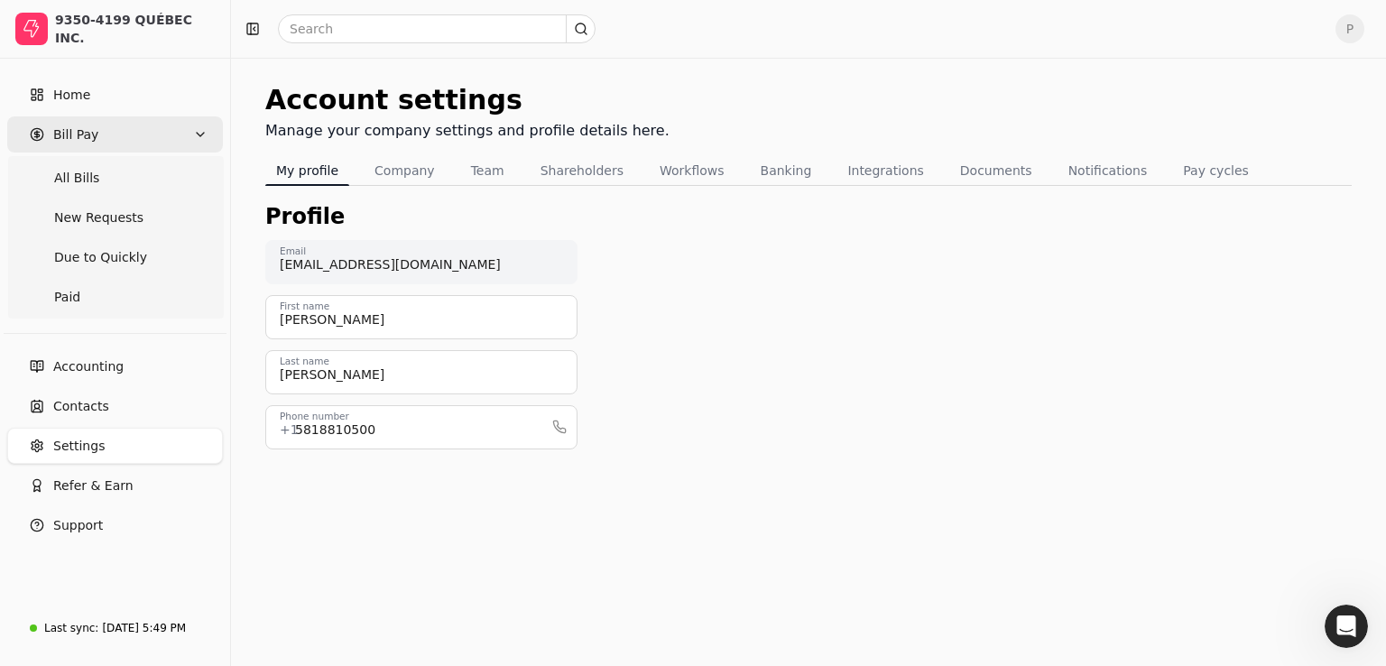
click at [200, 134] on icon "button" at bounding box center [200, 134] width 14 height 14
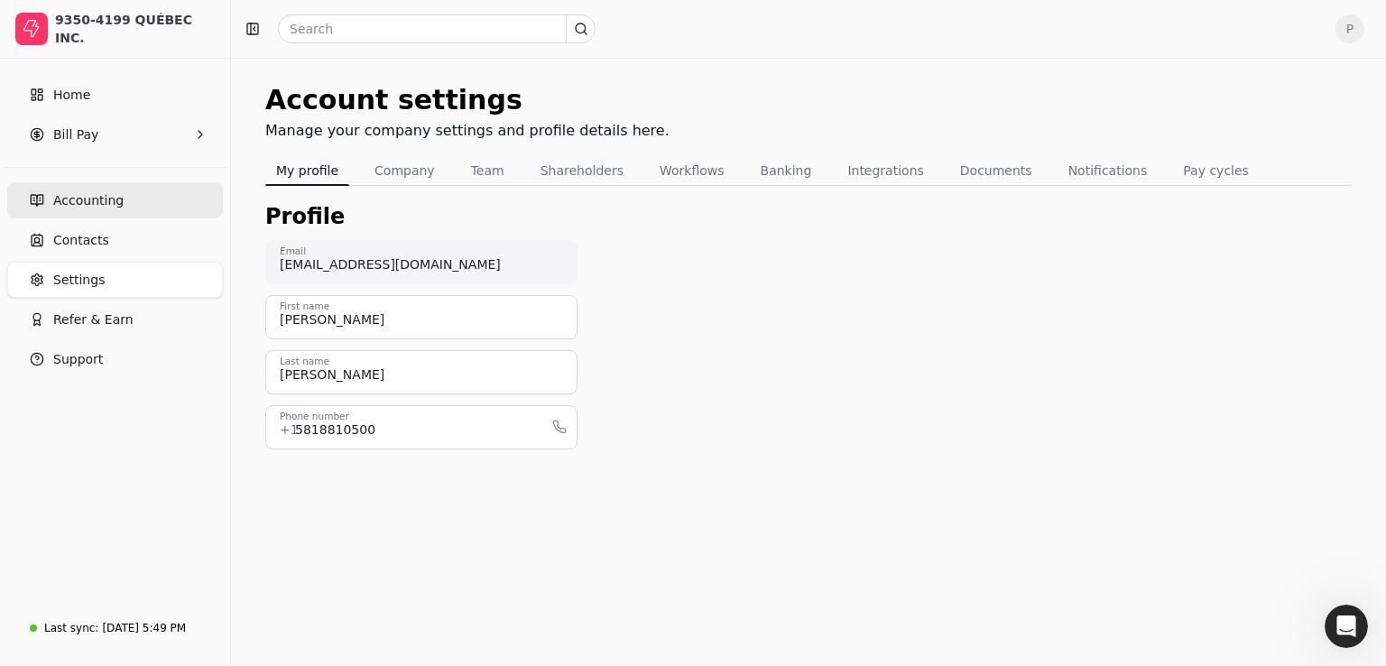
click at [110, 211] on link "Accounting" at bounding box center [115, 200] width 216 height 36
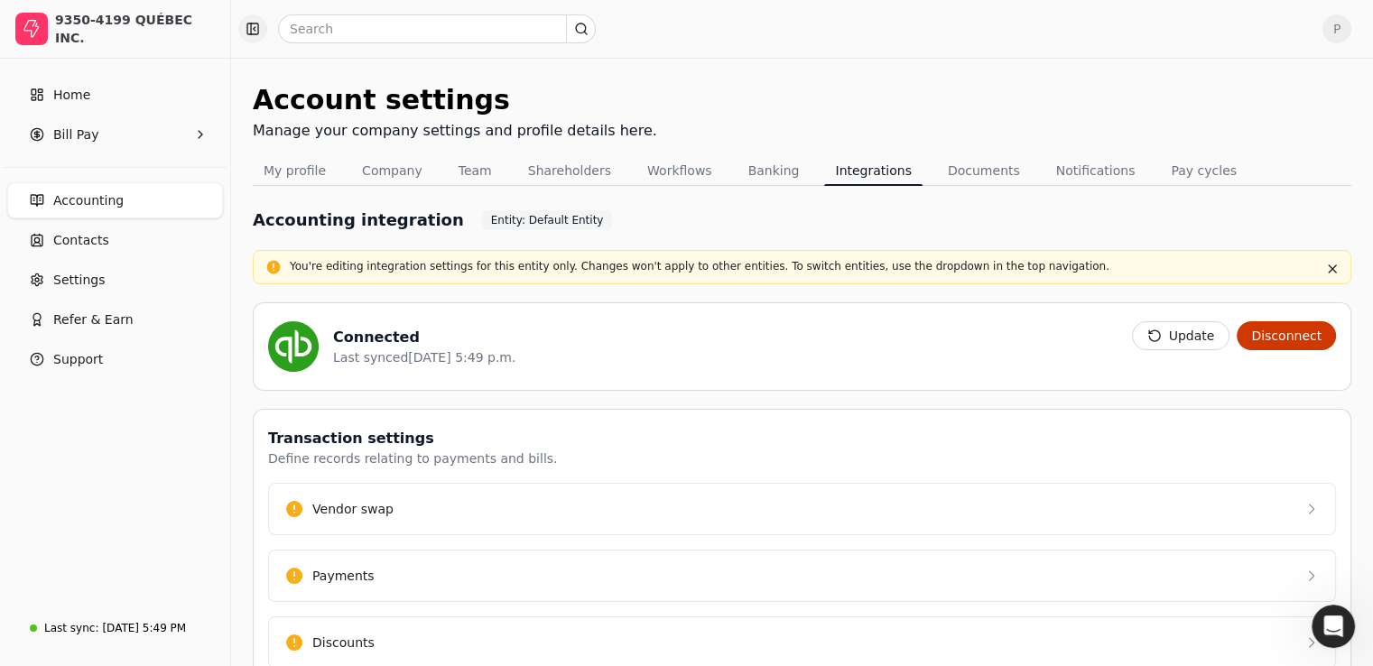
click at [252, 32] on button "button" at bounding box center [252, 28] width 29 height 29
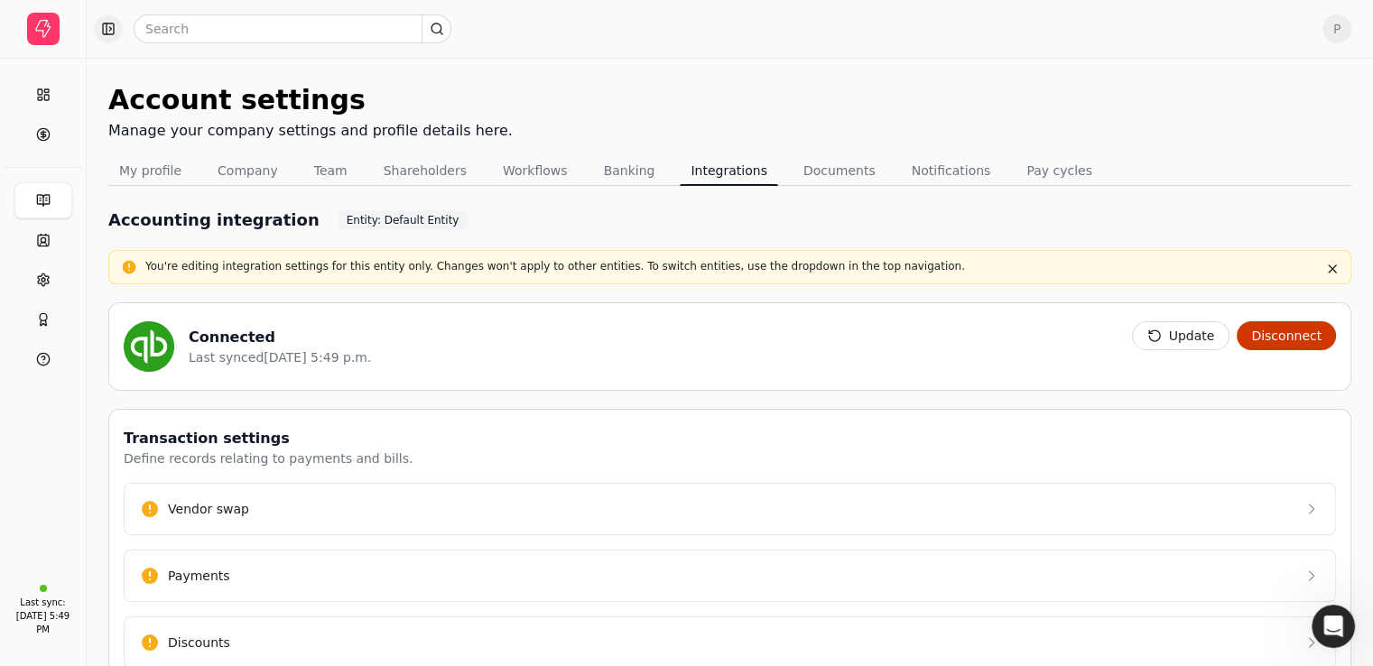
click at [112, 30] on button "button" at bounding box center [108, 28] width 29 height 29
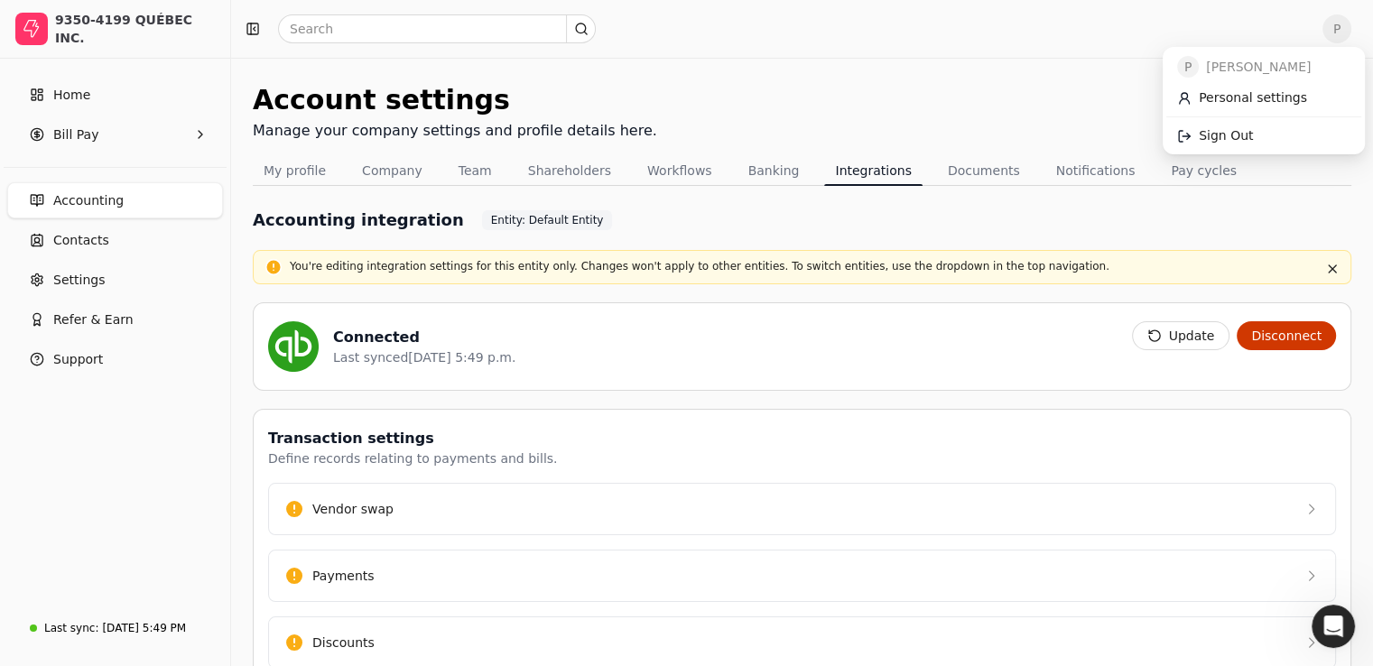
click at [1350, 35] on span "P" at bounding box center [1336, 28] width 29 height 29
click at [1349, 35] on span "P" at bounding box center [1336, 28] width 29 height 29
click at [1163, 158] on button "Pay cycles" at bounding box center [1204, 170] width 88 height 29
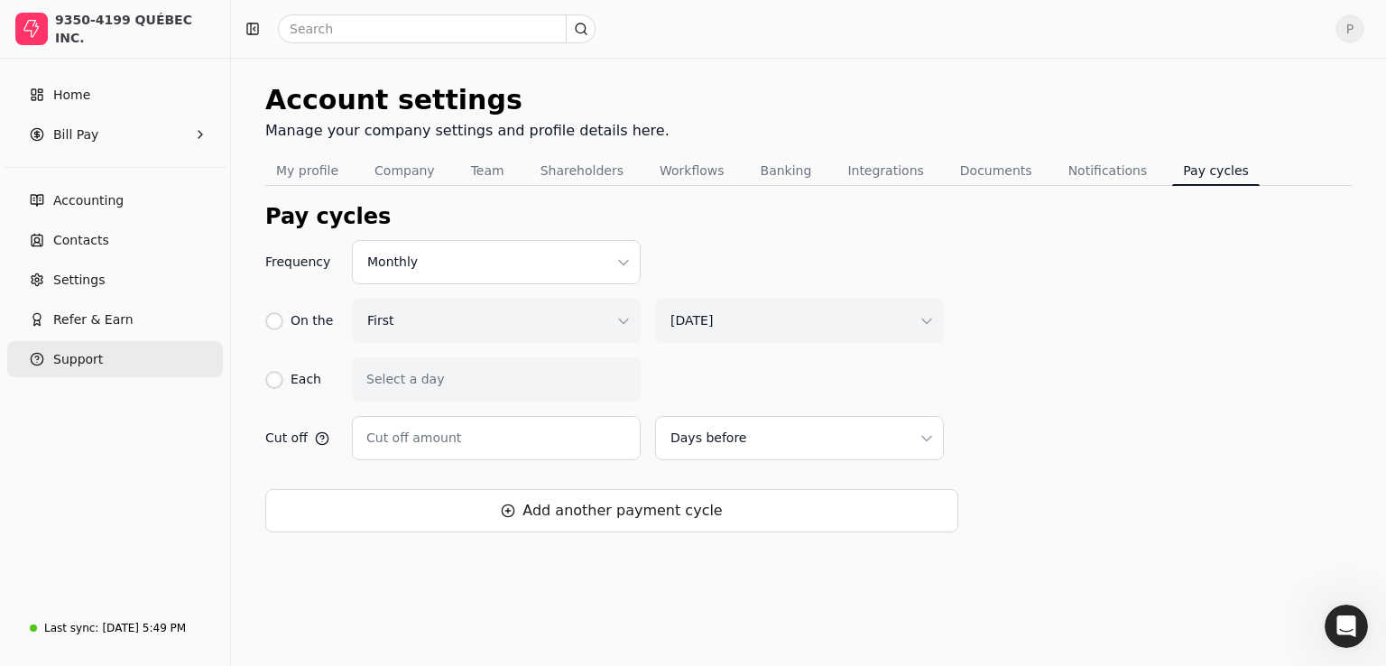
click at [93, 360] on span "Support" at bounding box center [78, 359] width 50 height 19
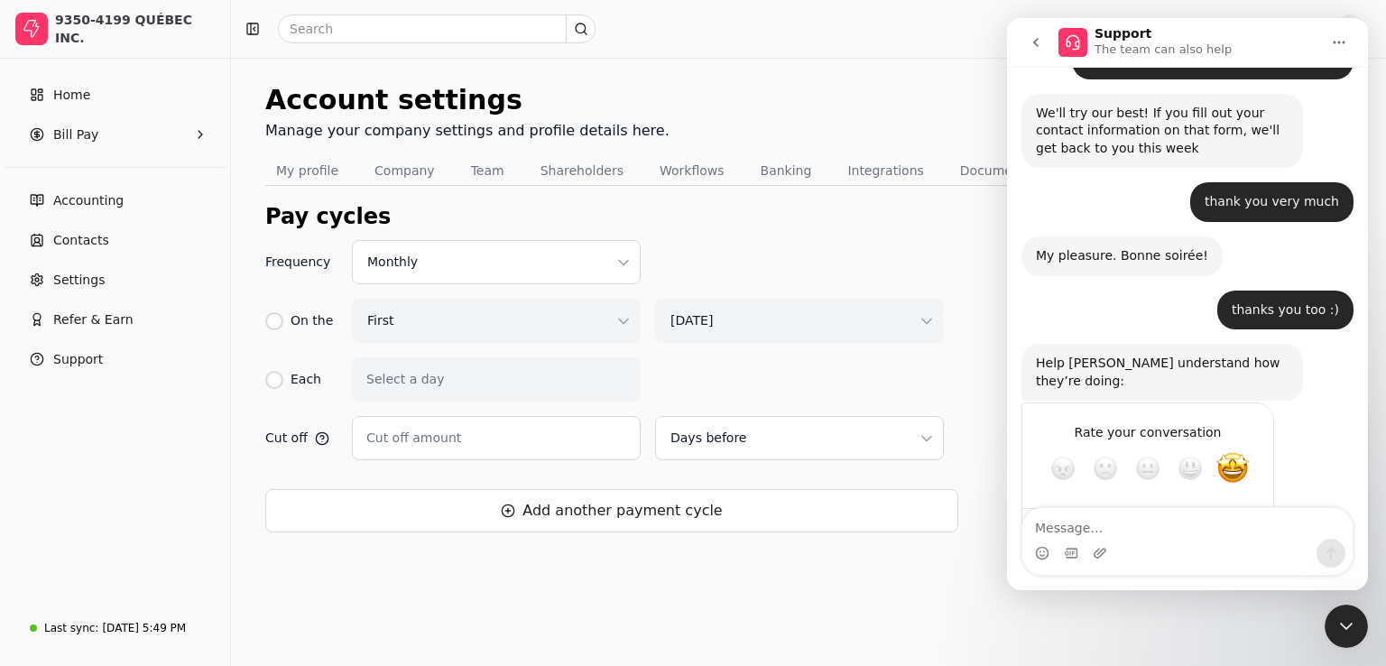
scroll to position [913, 0]
drag, startPoint x: 1348, startPoint y: 616, endPoint x: 1340, endPoint y: 610, distance: 10.3
click at [1347, 616] on icon "Close Intercom Messenger" at bounding box center [1347, 627] width 22 height 22
